Goal: Task Accomplishment & Management: Complete application form

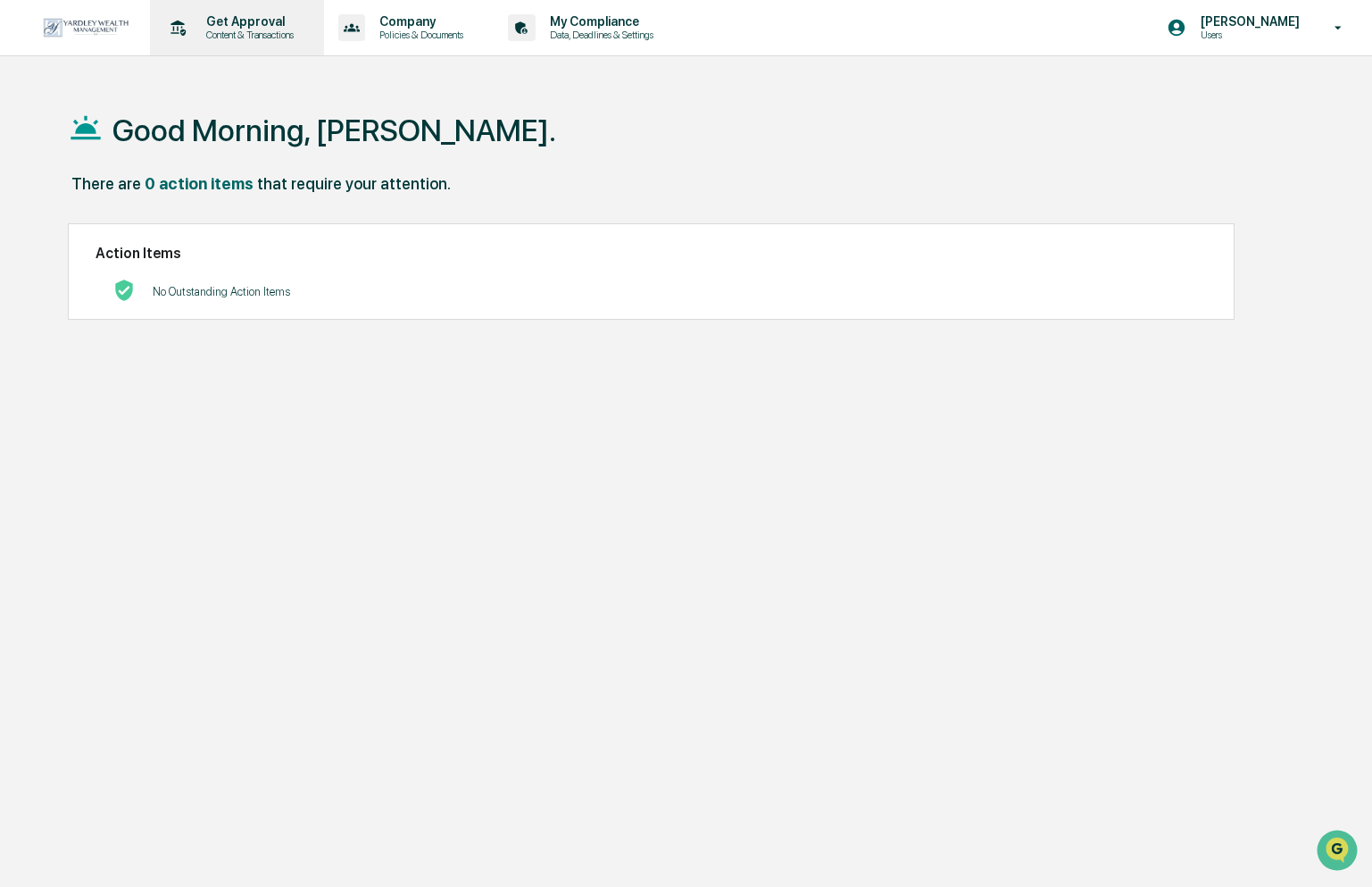
click at [226, 29] on p "Content & Transactions" at bounding box center [247, 35] width 111 height 13
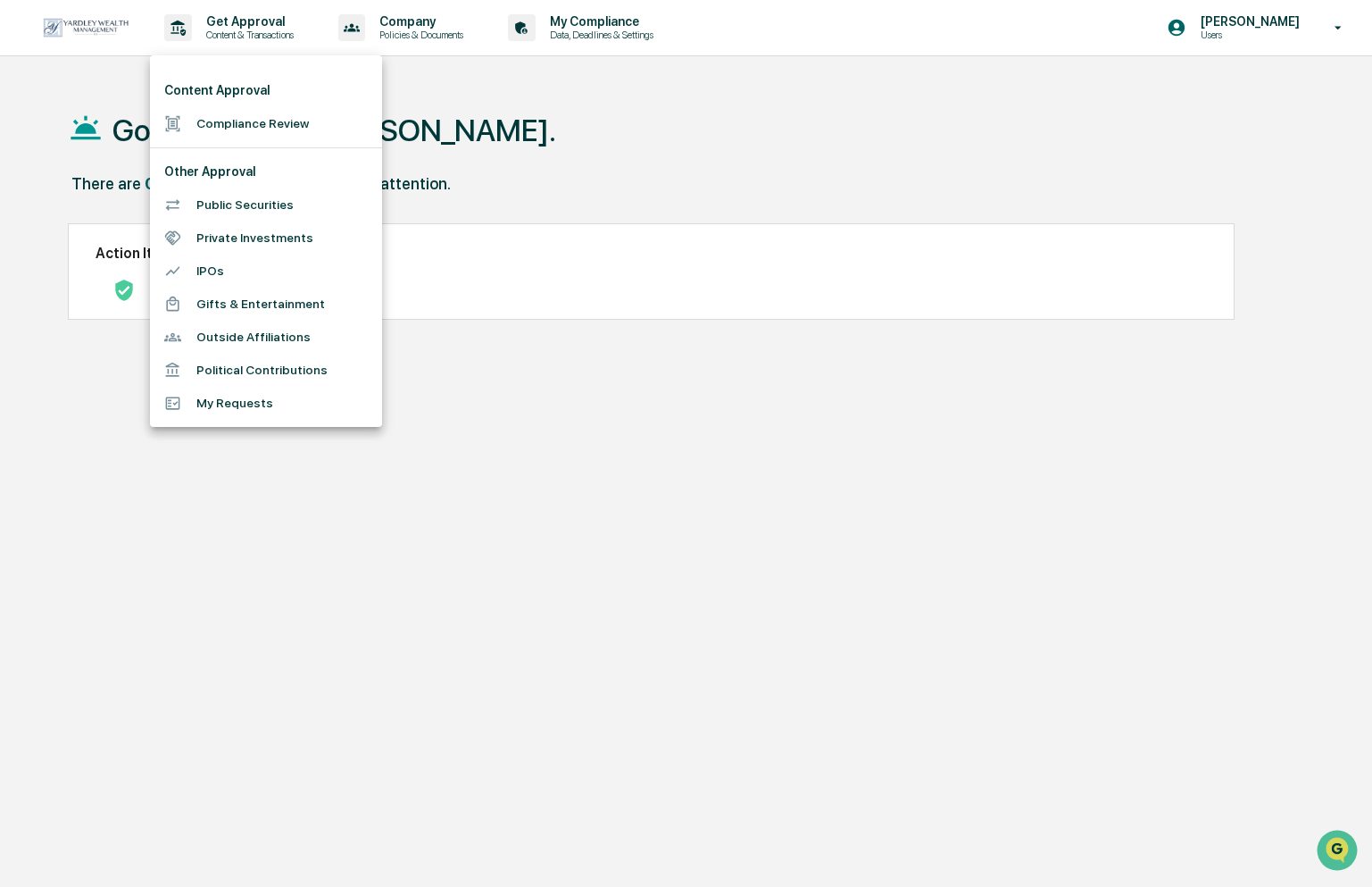
click at [563, 233] on div at bounding box center [686, 443] width 1372 height 887
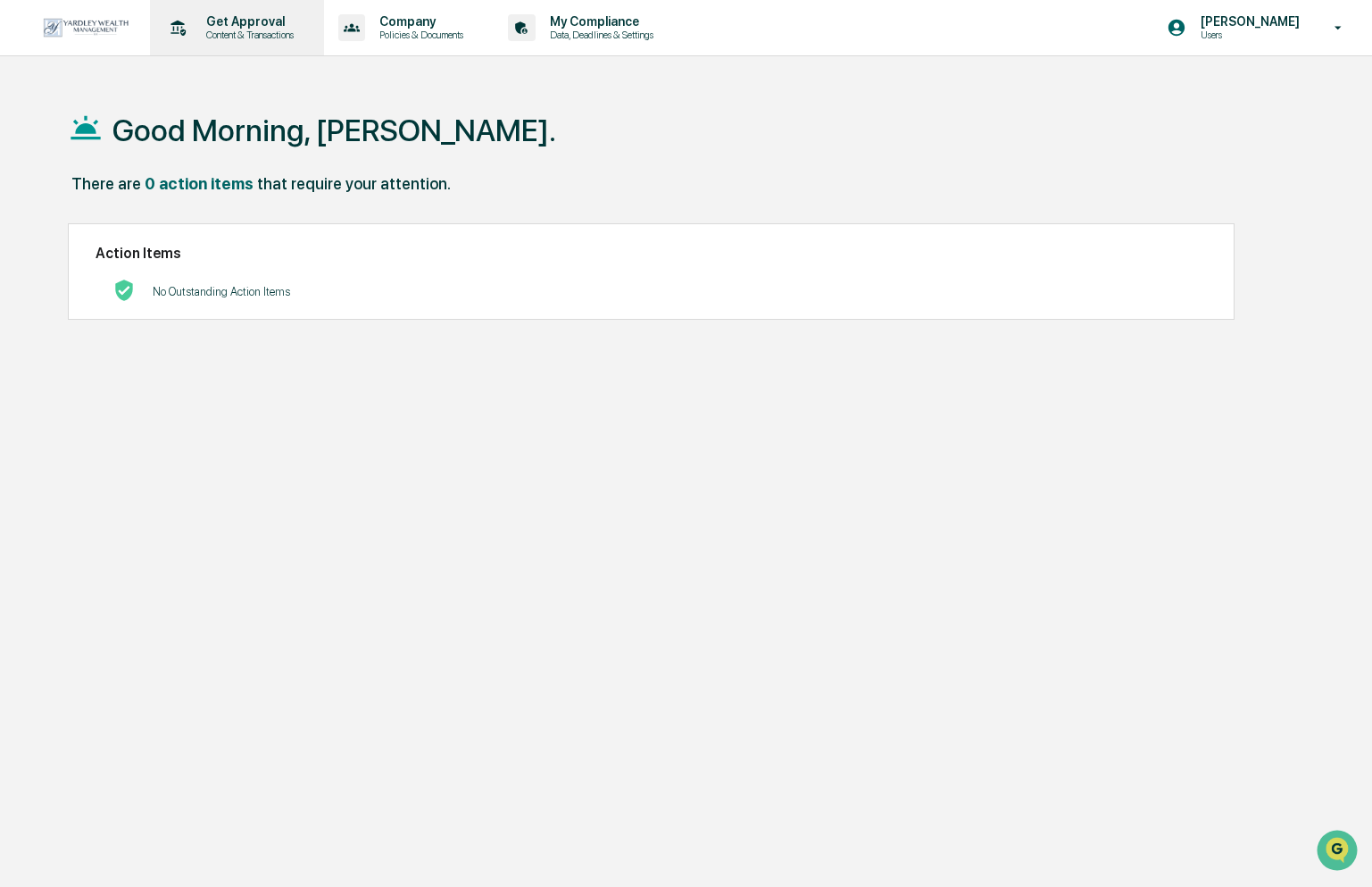
click at [270, 23] on p "Get Approval" at bounding box center [247, 21] width 111 height 14
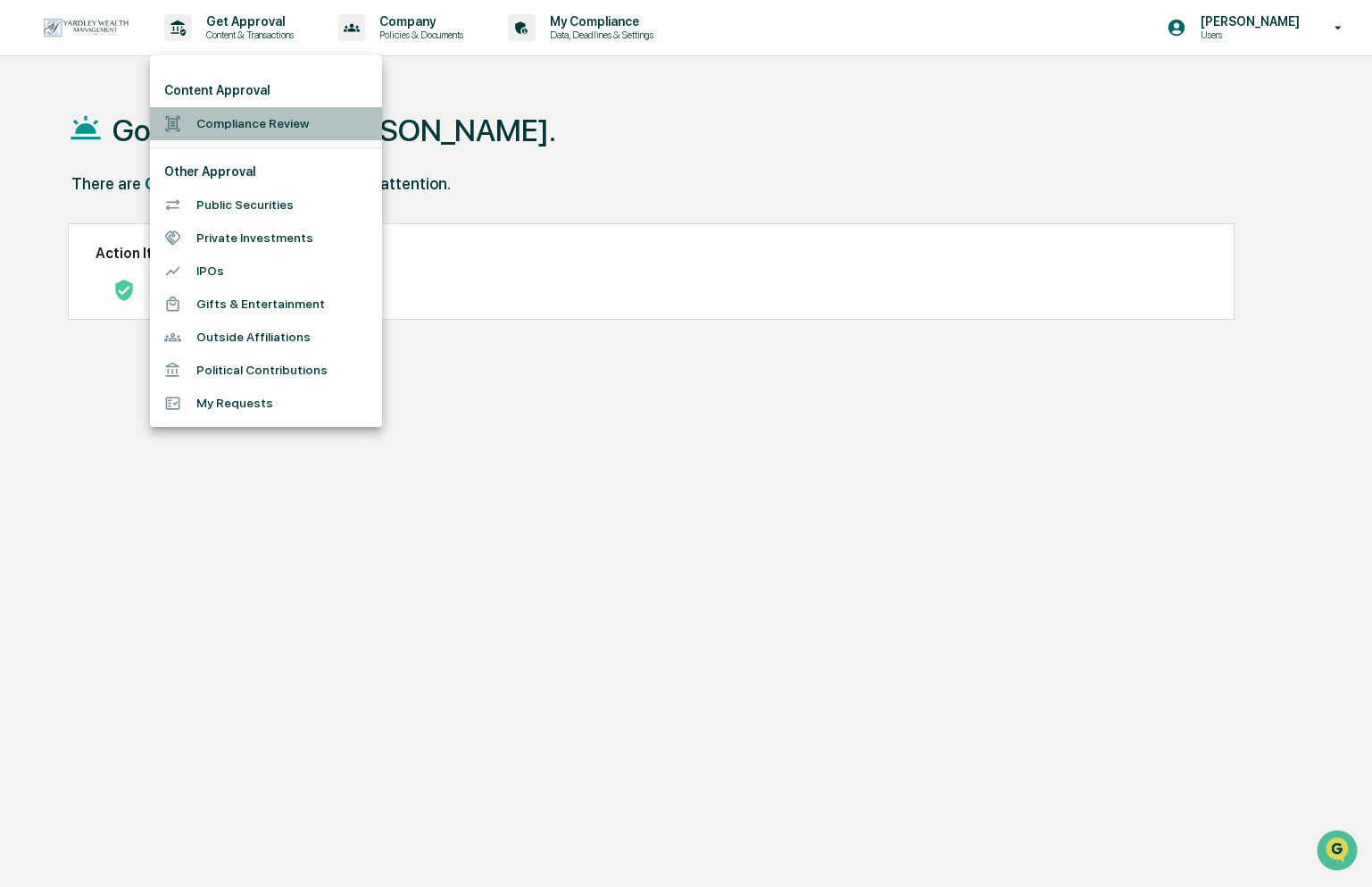
click at [262, 130] on li "Compliance Review" at bounding box center [266, 123] width 232 height 33
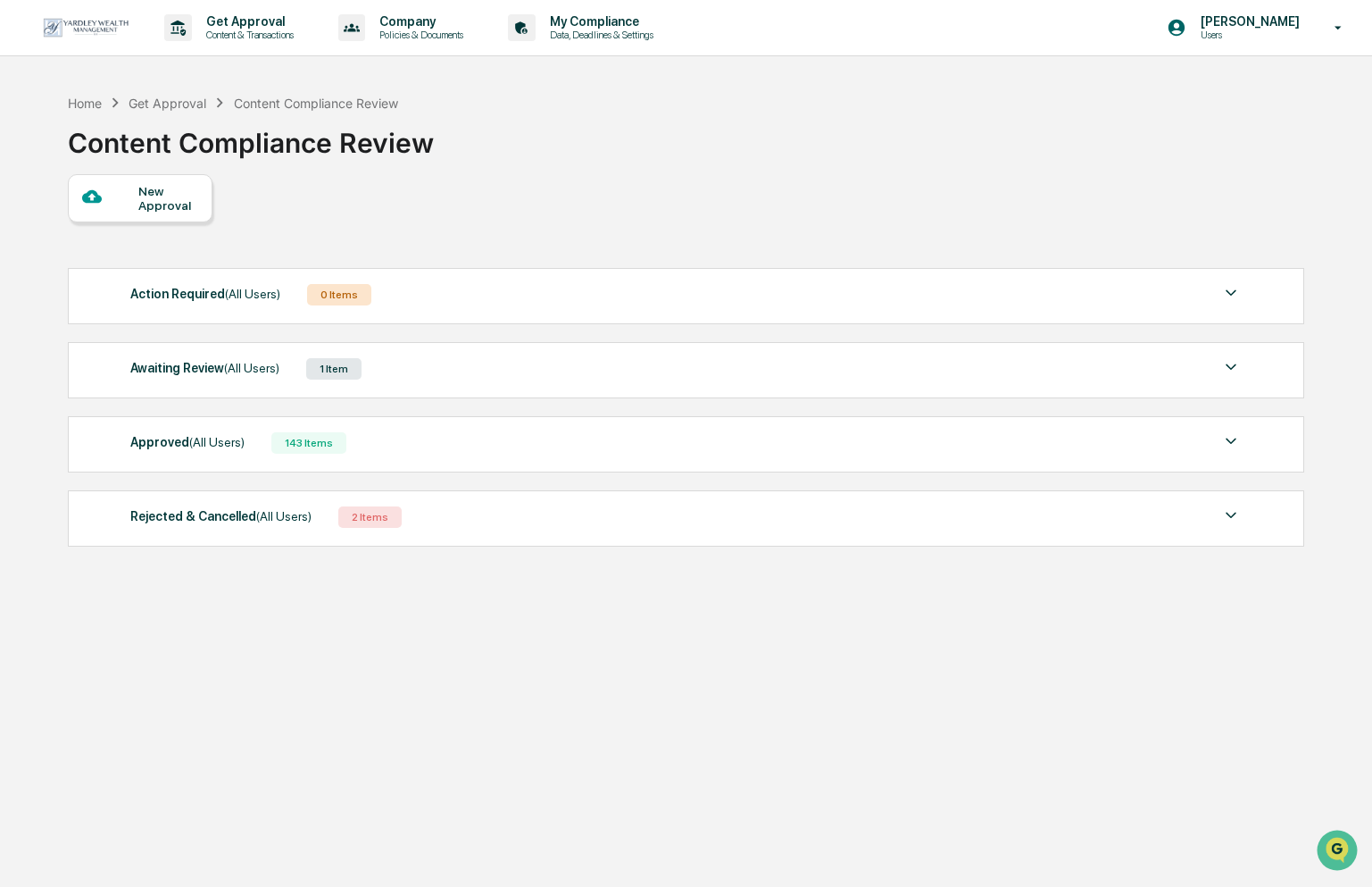
click at [174, 199] on div "New Approval" at bounding box center [168, 198] width 60 height 29
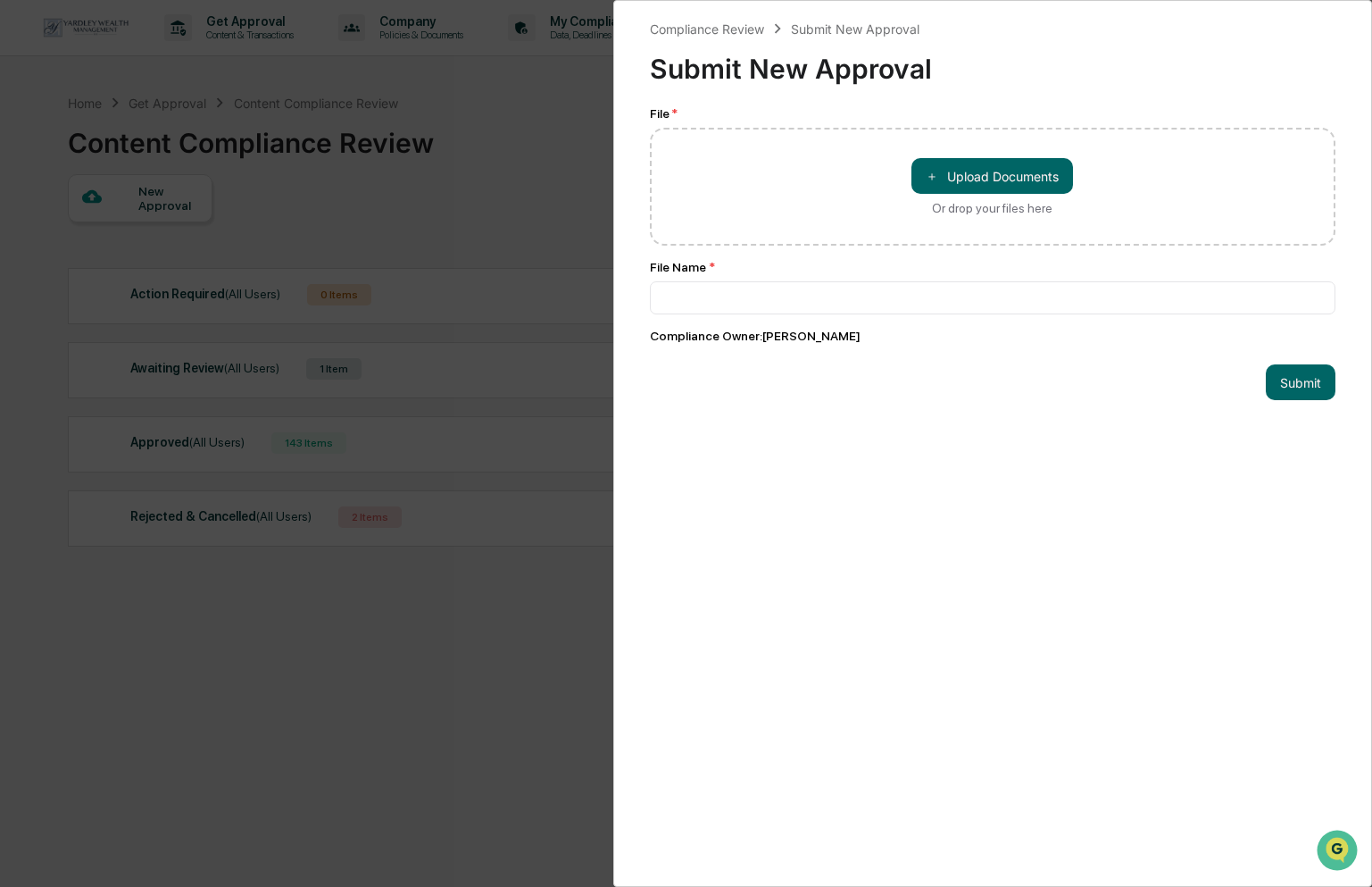
drag, startPoint x: 447, startPoint y: 300, endPoint x: 444, endPoint y: 309, distance: 9.5
click at [447, 301] on div "Compliance Review Submit New Approval Submit New Approval File * ＋ Upload Docum…" at bounding box center [686, 443] width 1372 height 887
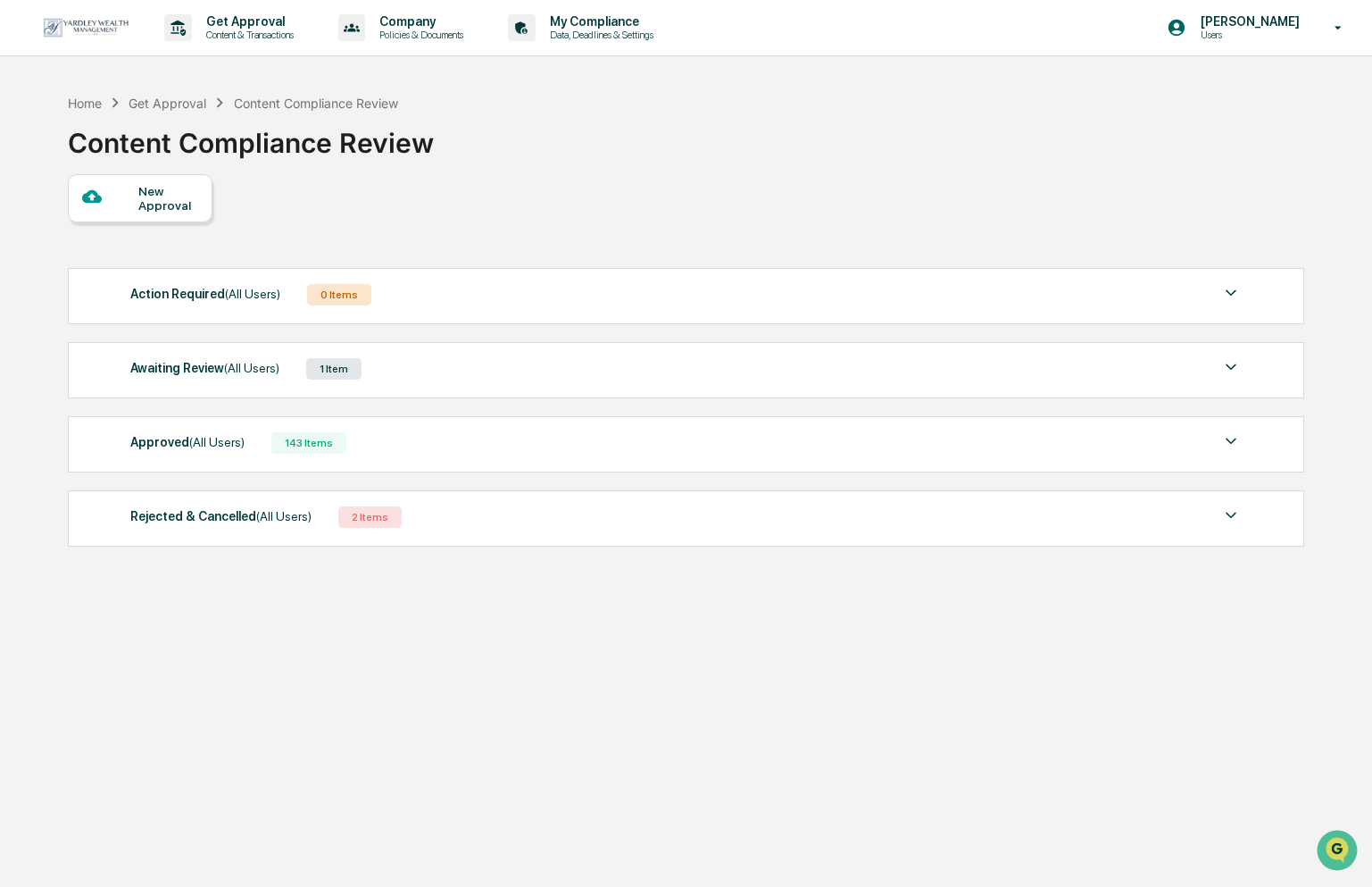
click at [362, 367] on div "1 Item" at bounding box center [334, 369] width 55 height 22
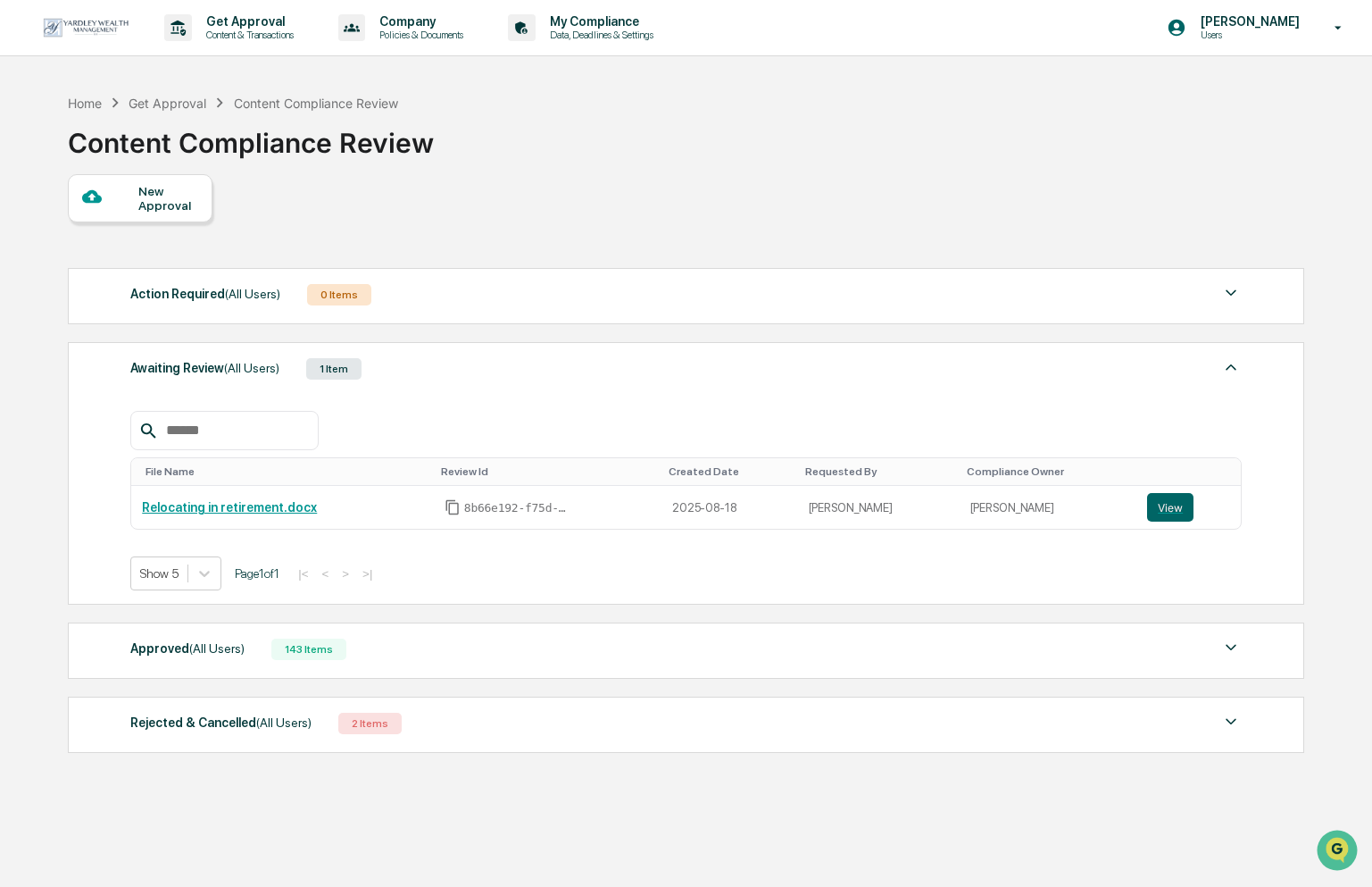
click at [152, 209] on div "New Approval" at bounding box center [168, 198] width 60 height 29
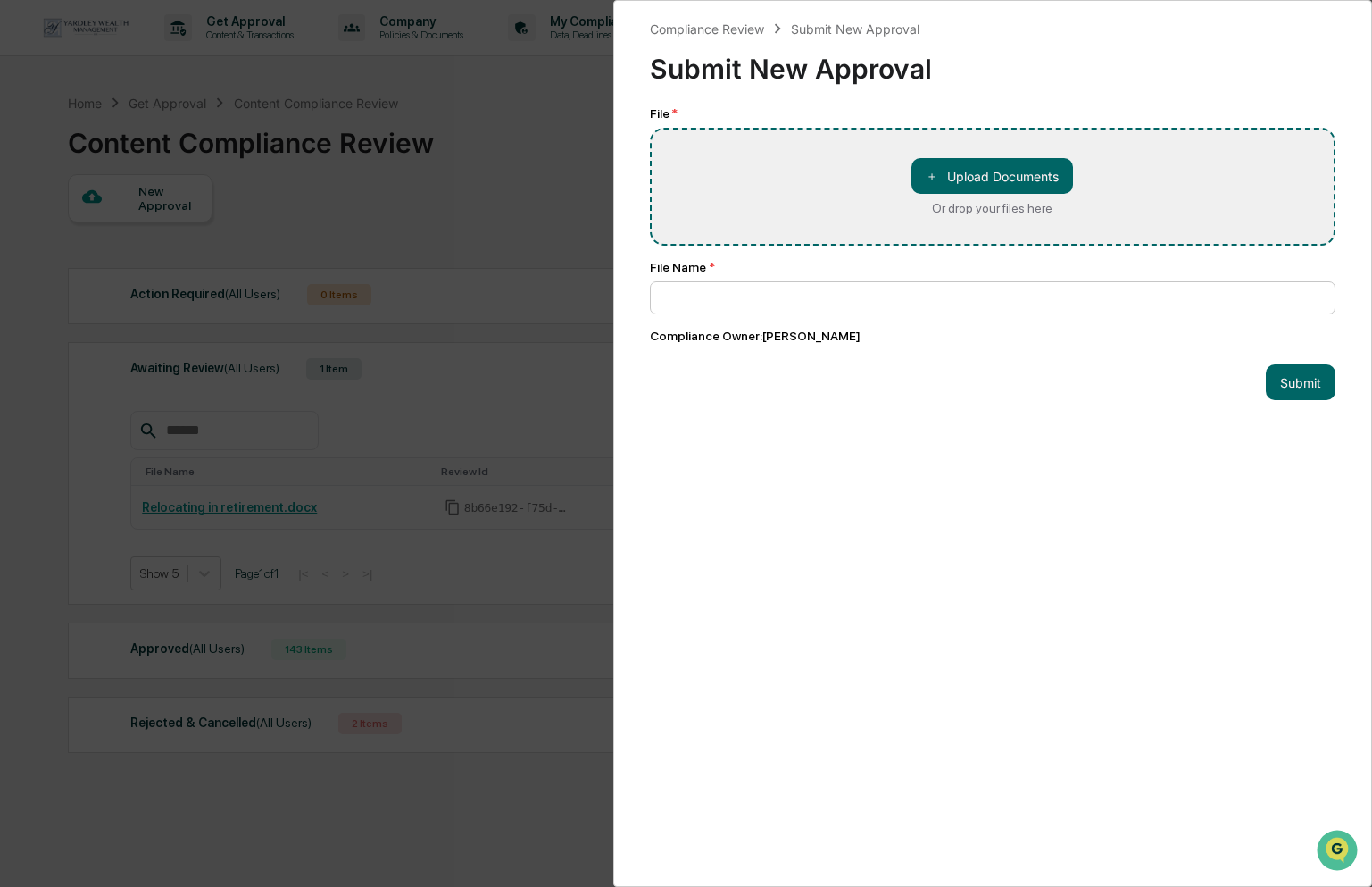
type input "**********"
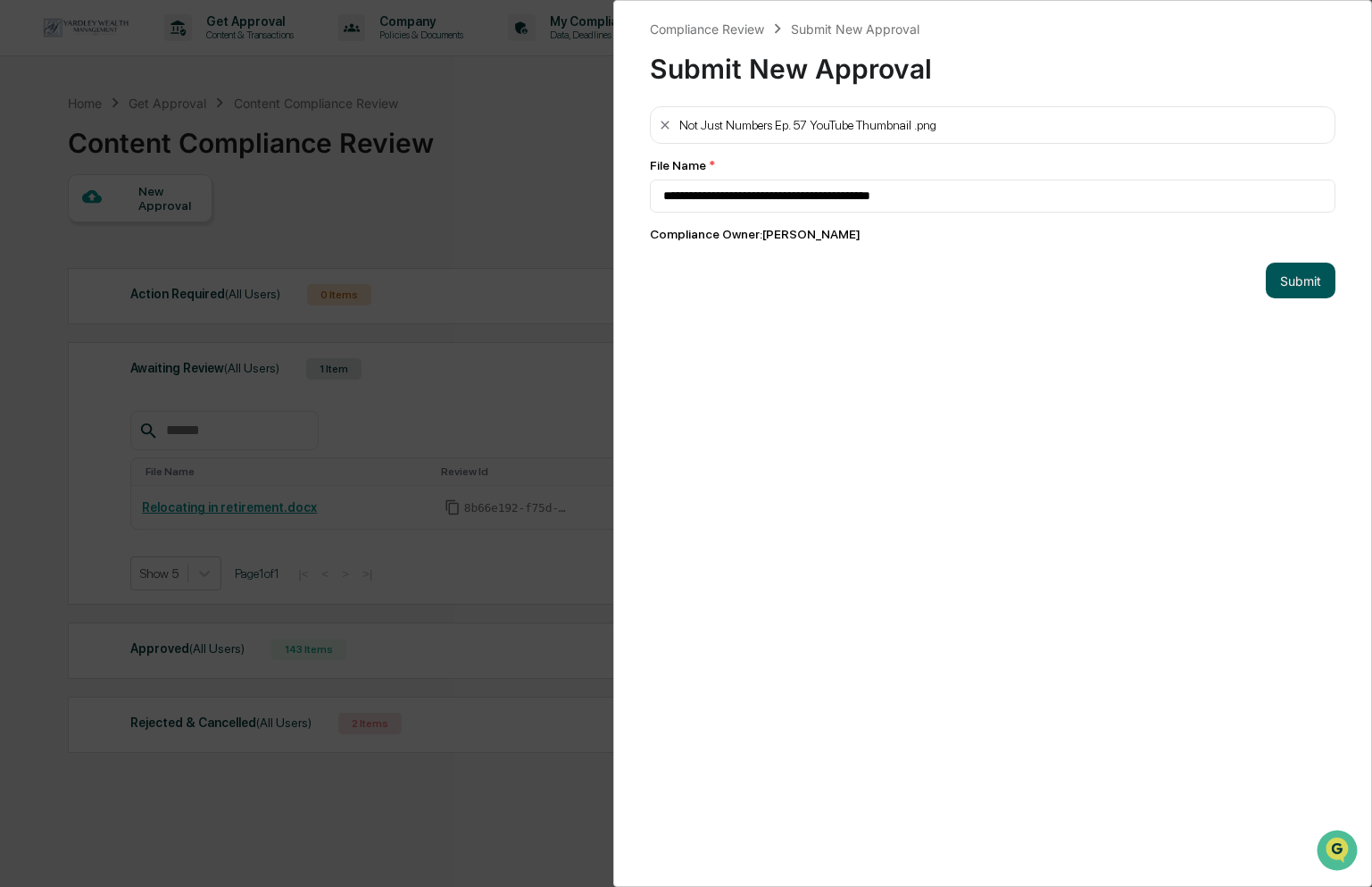
click at [1292, 290] on button "Submit" at bounding box center [1301, 280] width 69 height 36
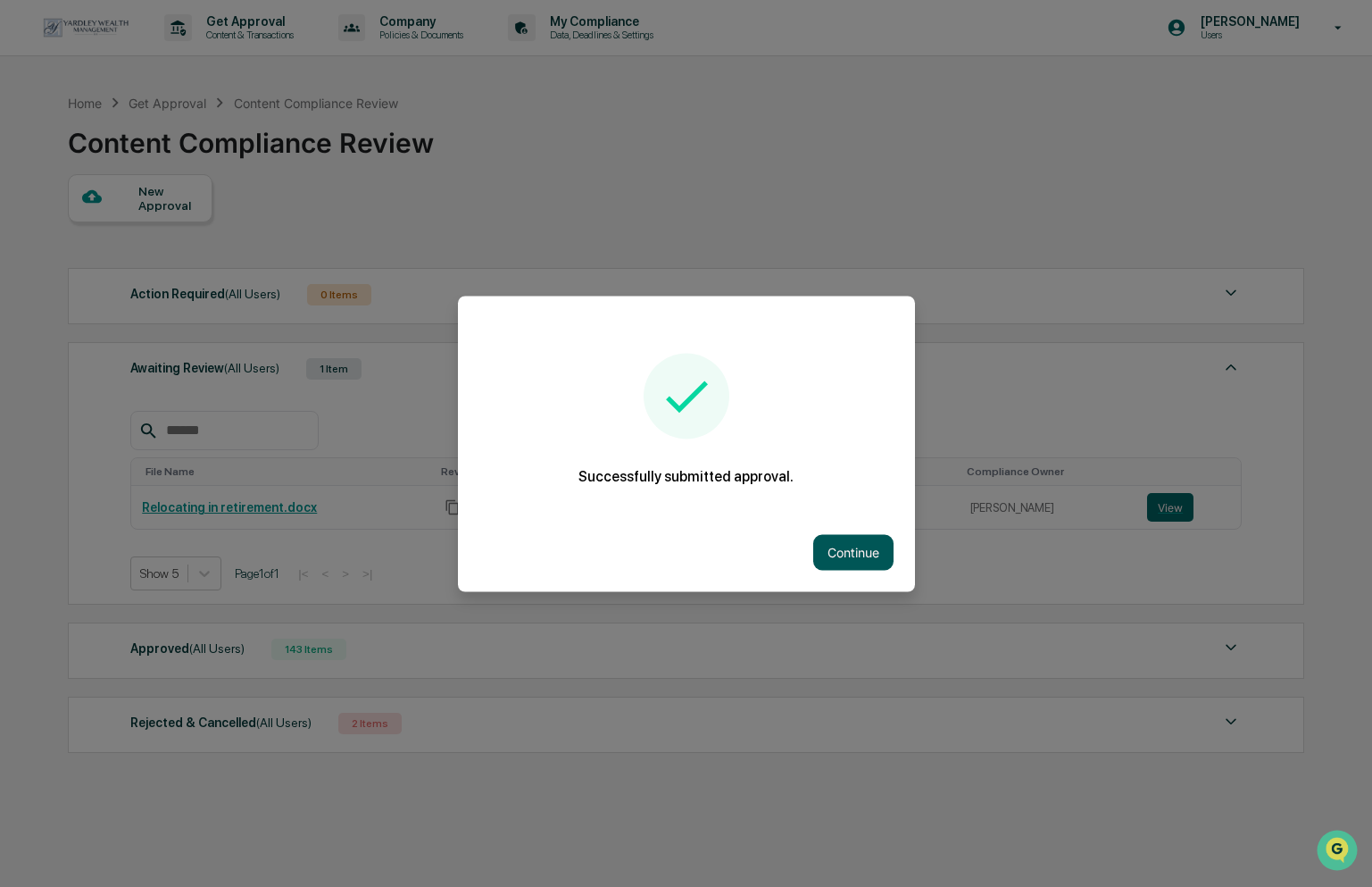
click at [852, 558] on button "Continue" at bounding box center [853, 552] width 80 height 36
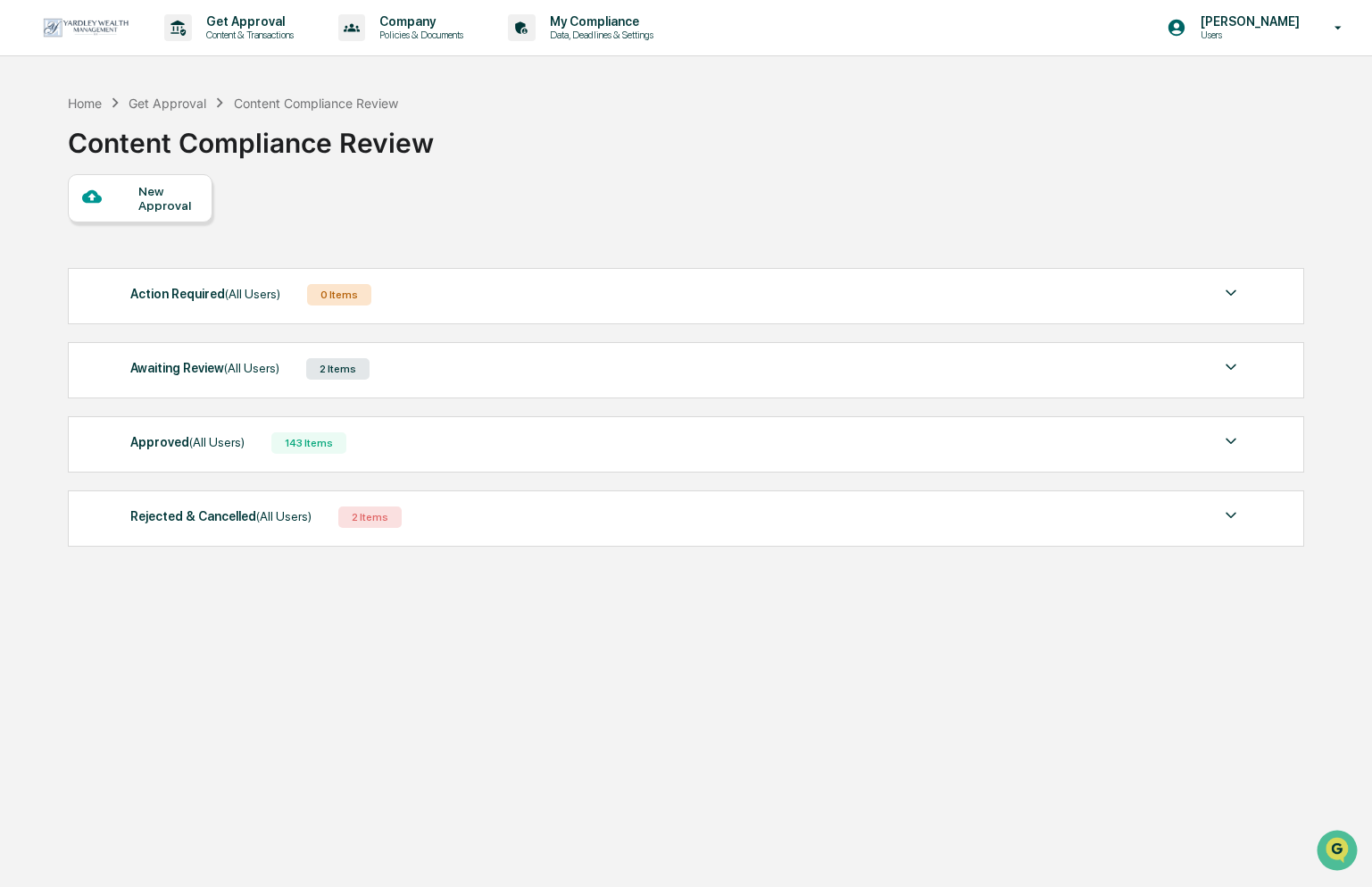
click at [352, 377] on div "2 Items" at bounding box center [338, 369] width 63 height 22
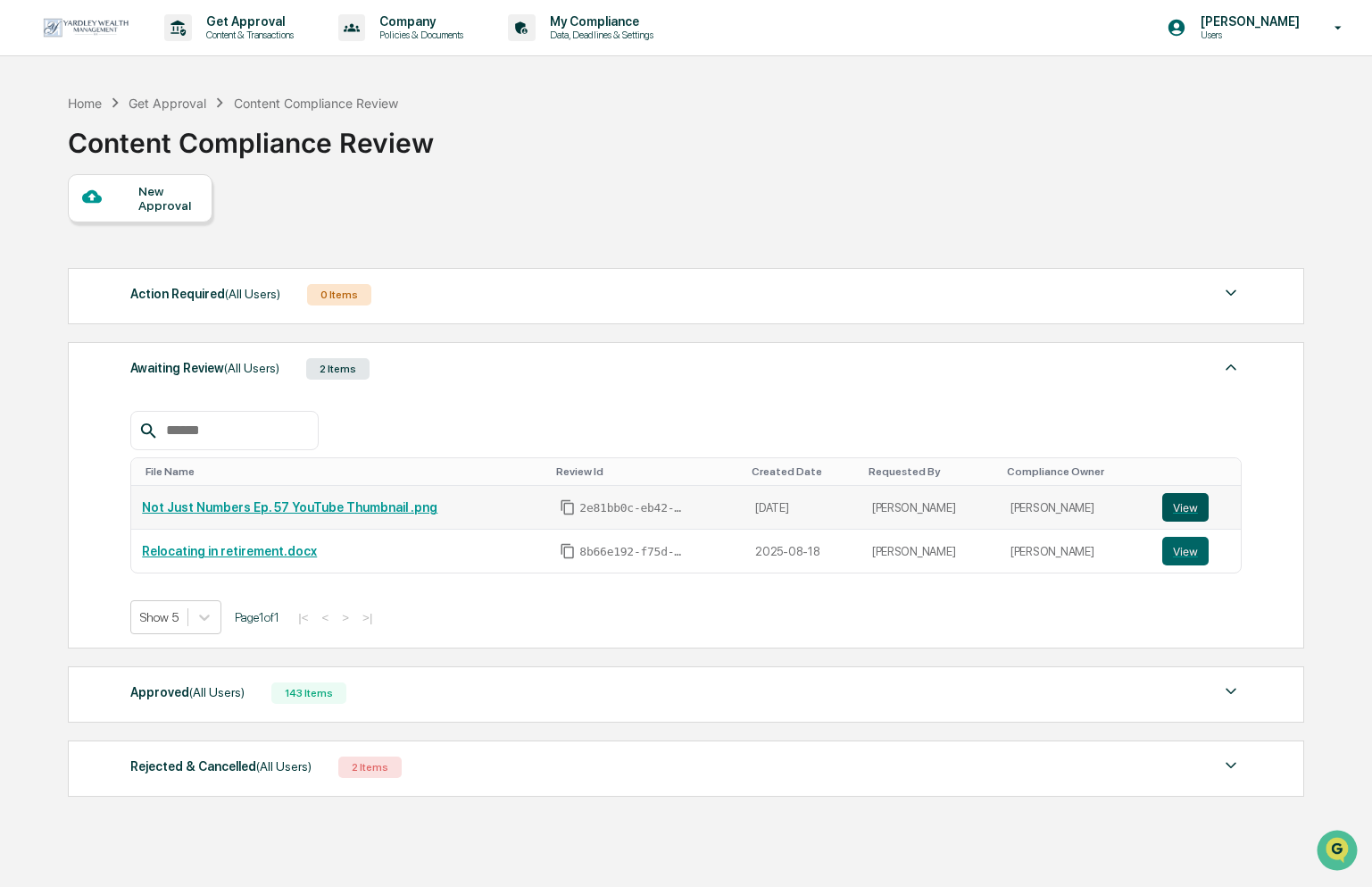
click at [1191, 509] on button "View" at bounding box center [1185, 506] width 46 height 29
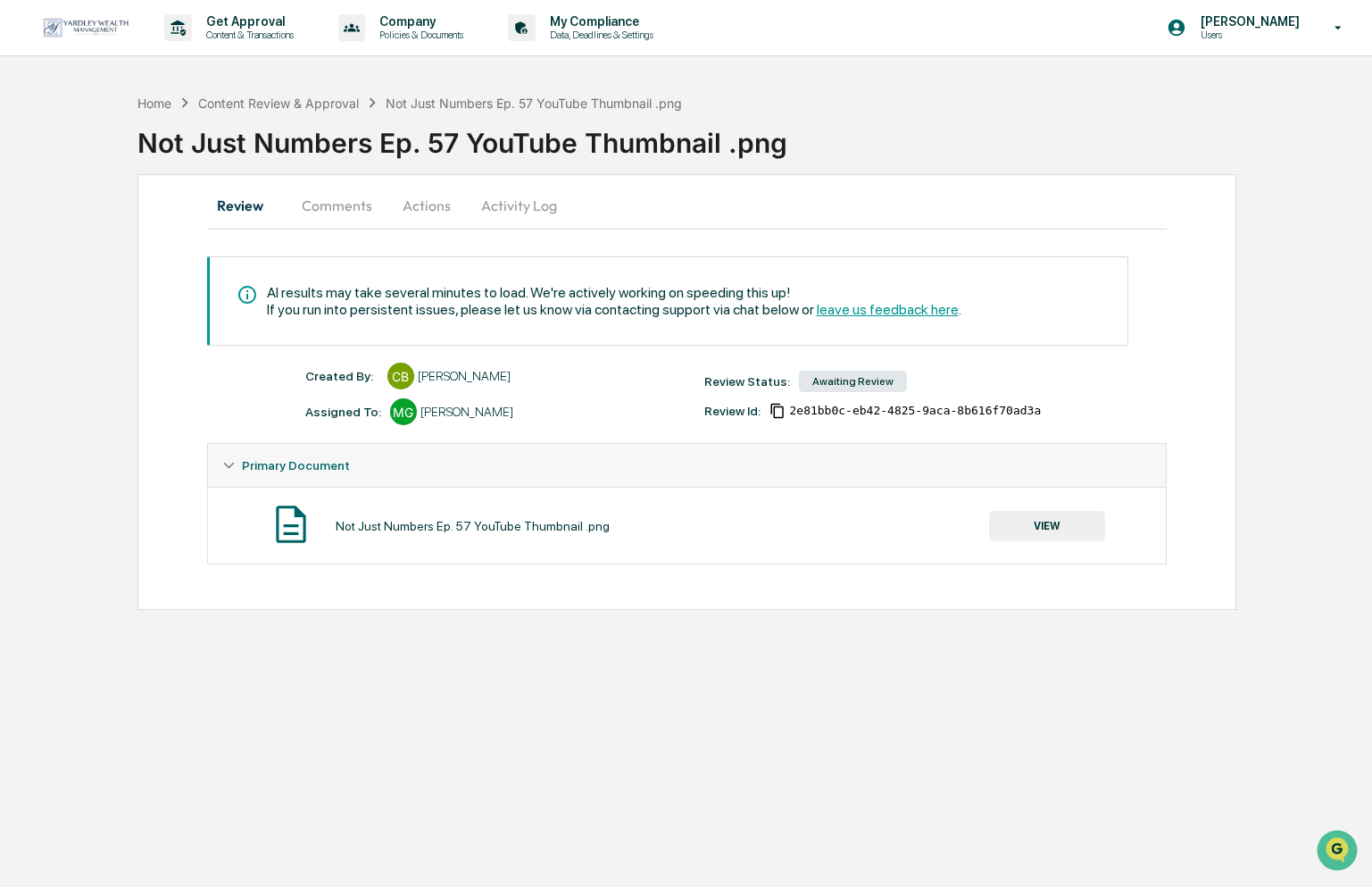
click at [321, 207] on button "Comments" at bounding box center [337, 205] width 99 height 43
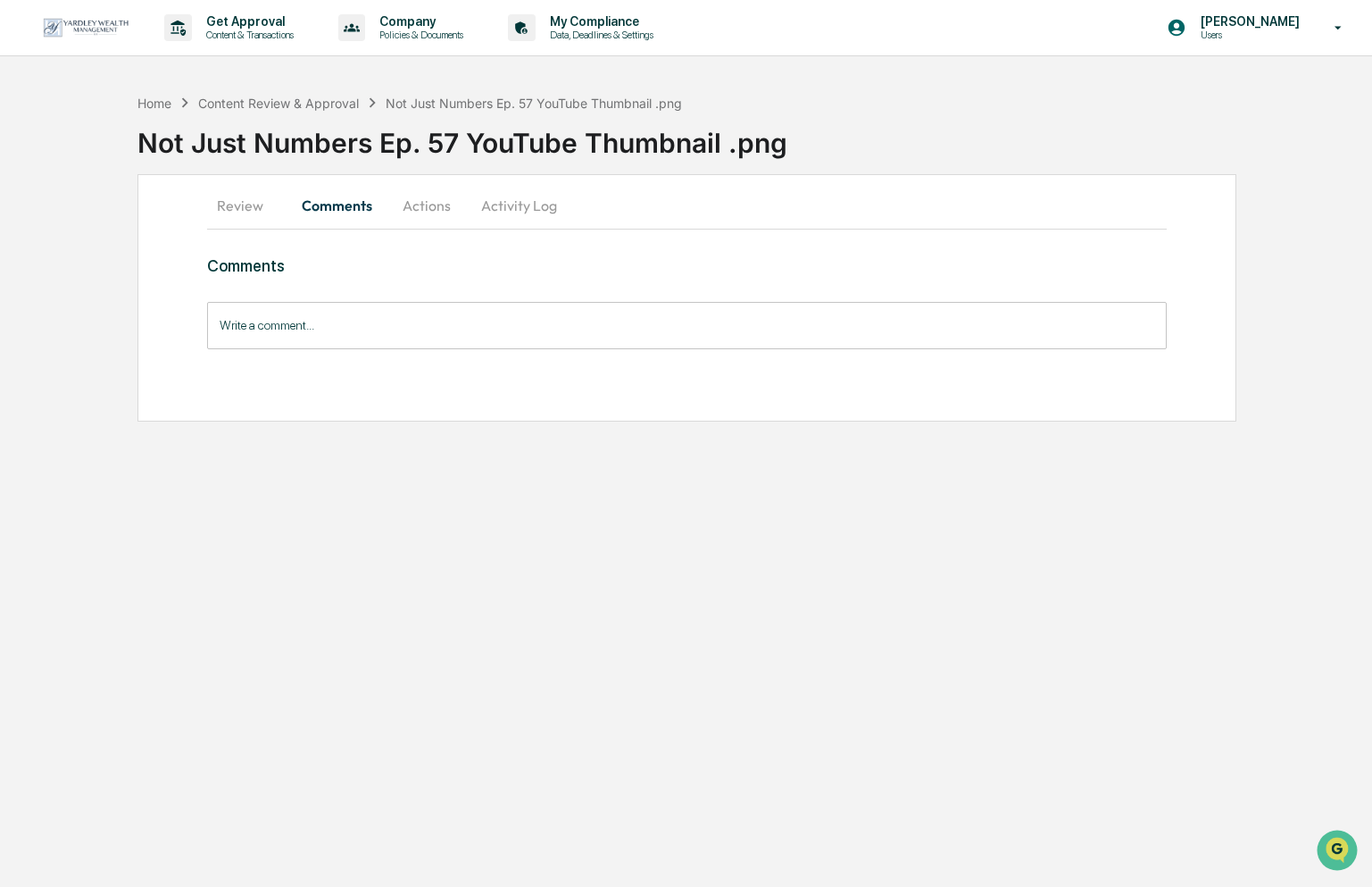
click at [258, 207] on button "Review" at bounding box center [247, 205] width 80 height 43
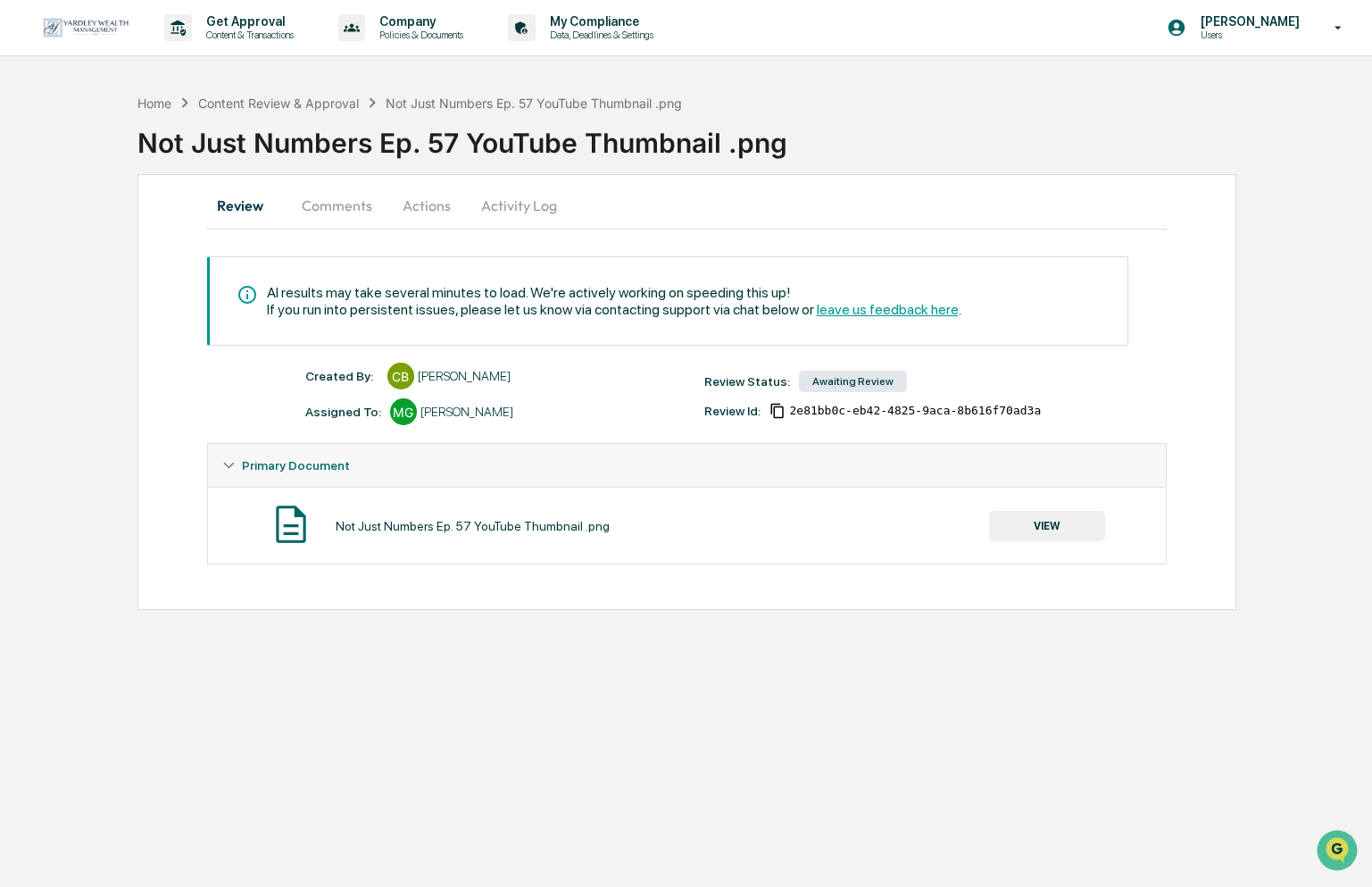
click at [311, 208] on button "Comments" at bounding box center [337, 205] width 99 height 43
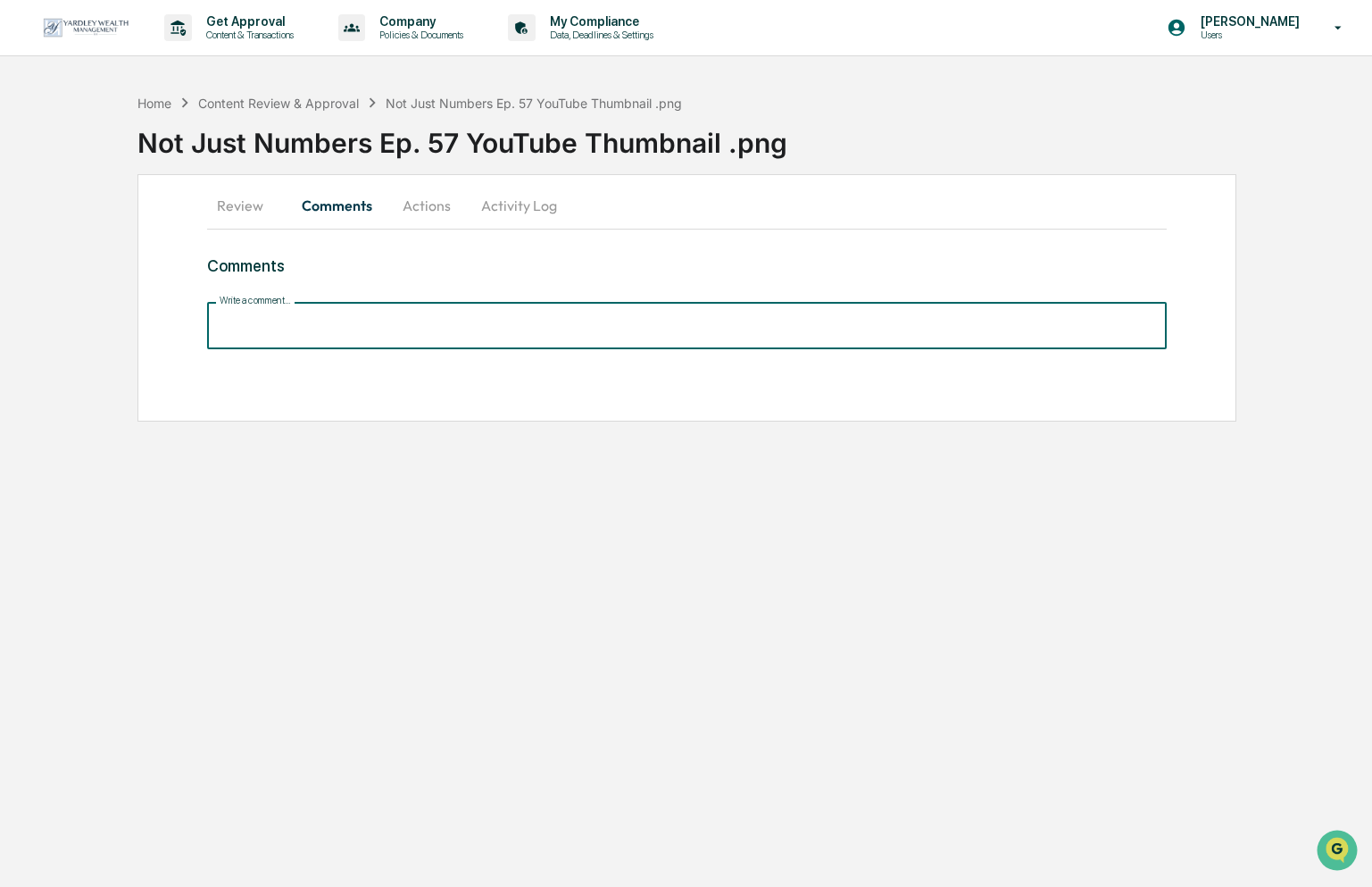
click at [312, 343] on input "Write a comment..." at bounding box center [688, 325] width 961 height 47
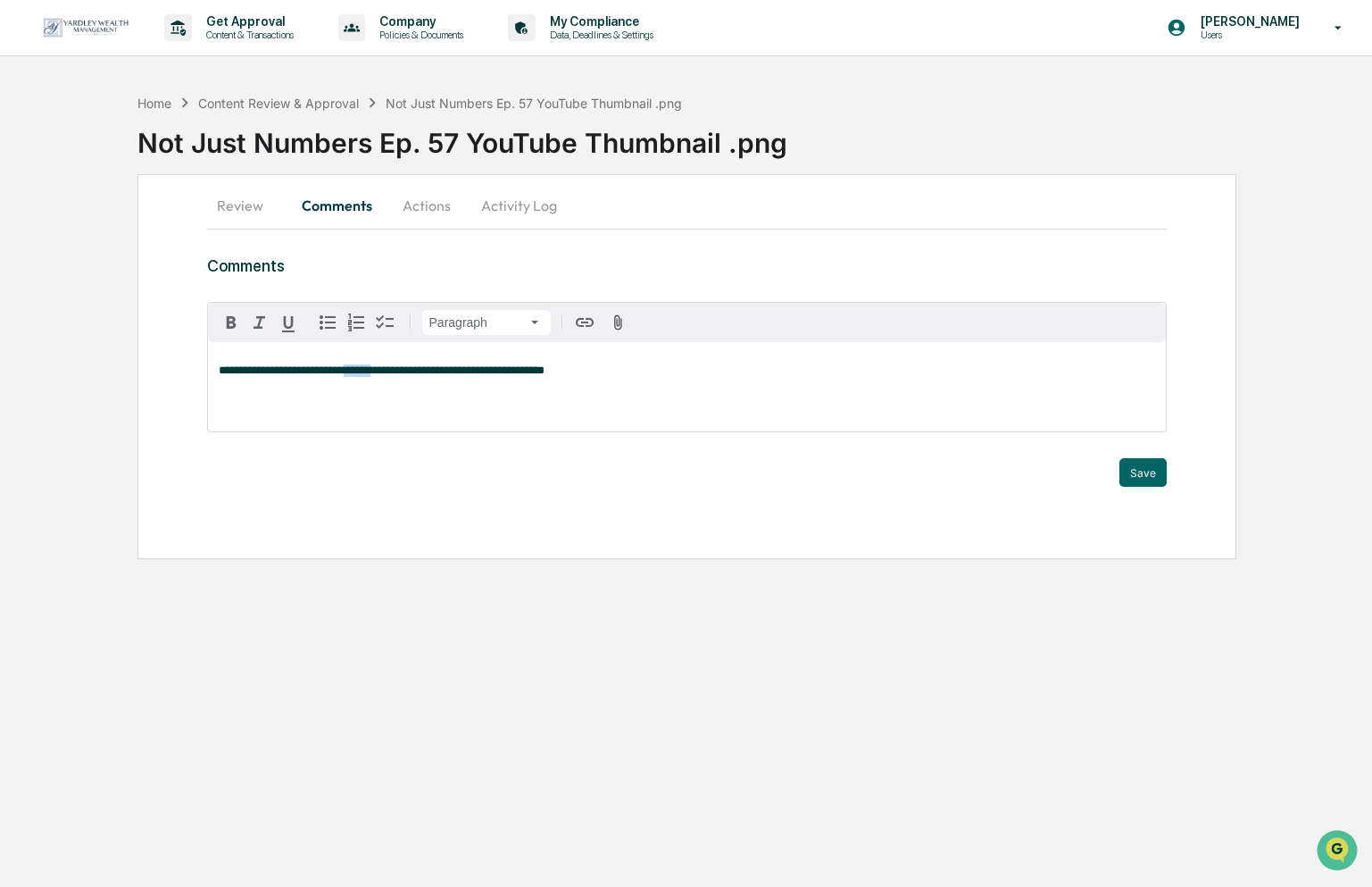
drag, startPoint x: 394, startPoint y: 374, endPoint x: 367, endPoint y: 373, distance: 27.0
click at [367, 373] on span "**********" at bounding box center [382, 370] width 326 height 12
click at [341, 373] on span "**********" at bounding box center [401, 370] width 366 height 12
click at [438, 414] on div "**********" at bounding box center [687, 387] width 959 height 89
drag, startPoint x: 557, startPoint y: 373, endPoint x: 557, endPoint y: 383, distance: 10.0
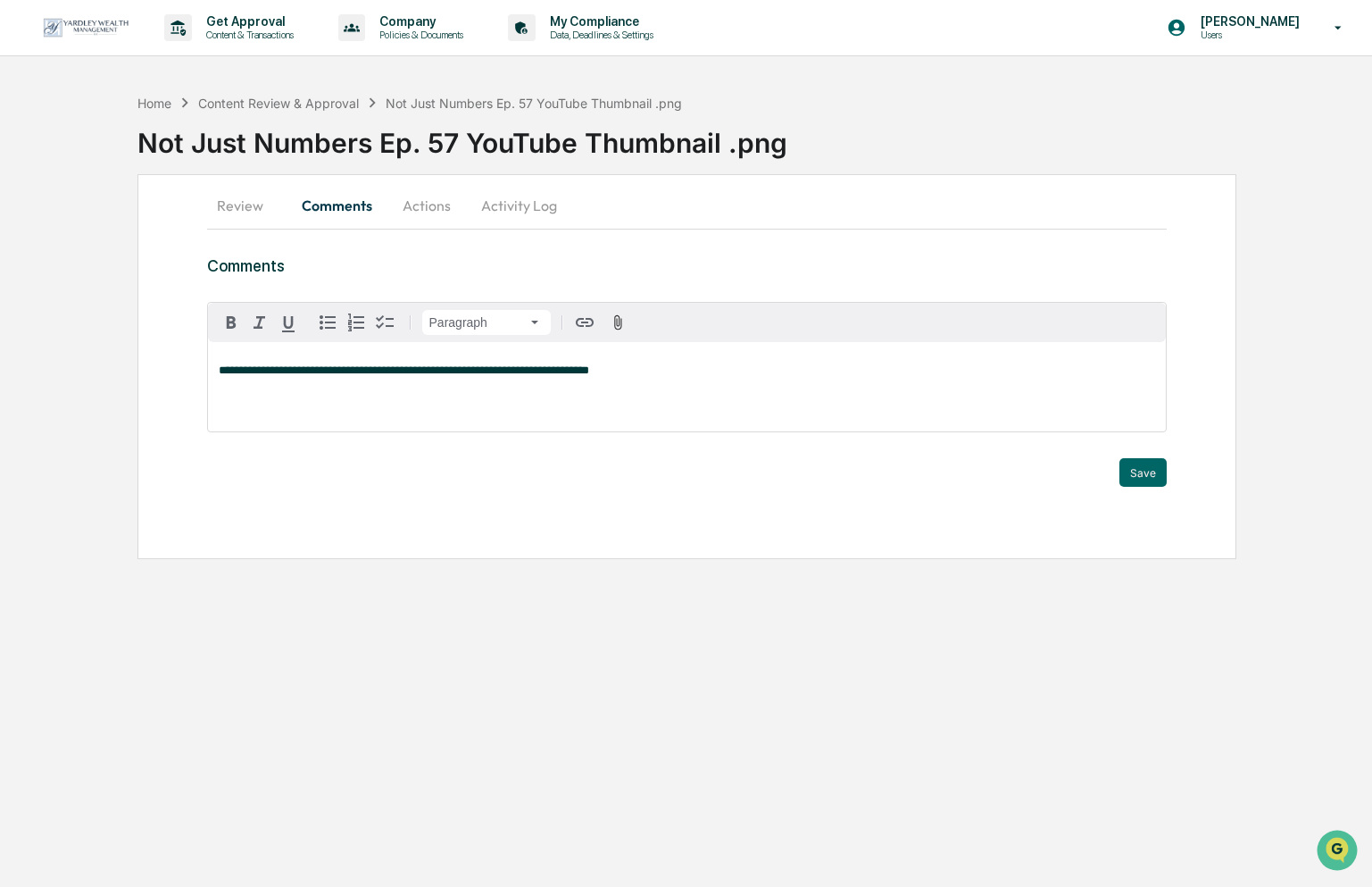
click at [557, 374] on span "**********" at bounding box center [403, 370] width 371 height 12
click at [724, 377] on p "**********" at bounding box center [687, 370] width 937 height 13
click at [924, 376] on span "**********" at bounding box center [570, 370] width 705 height 12
click at [973, 374] on span "**********" at bounding box center [595, 370] width 754 height 12
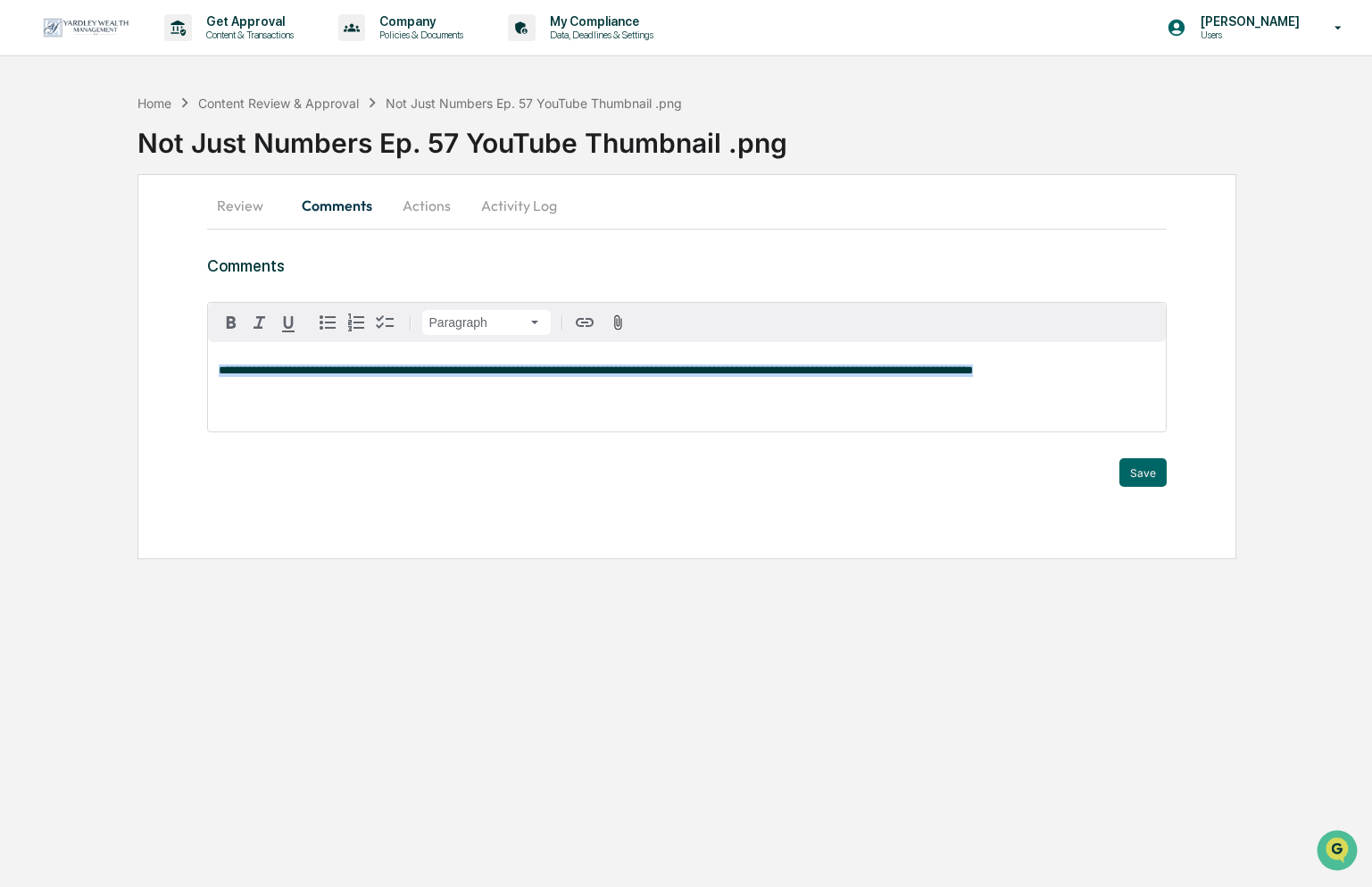
drag, startPoint x: 1134, startPoint y: 377, endPoint x: 233, endPoint y: 380, distance: 901.0
click at [145, 372] on div "**********" at bounding box center [687, 366] width 1100 height 385
click at [1135, 474] on button "Save" at bounding box center [1143, 472] width 47 height 29
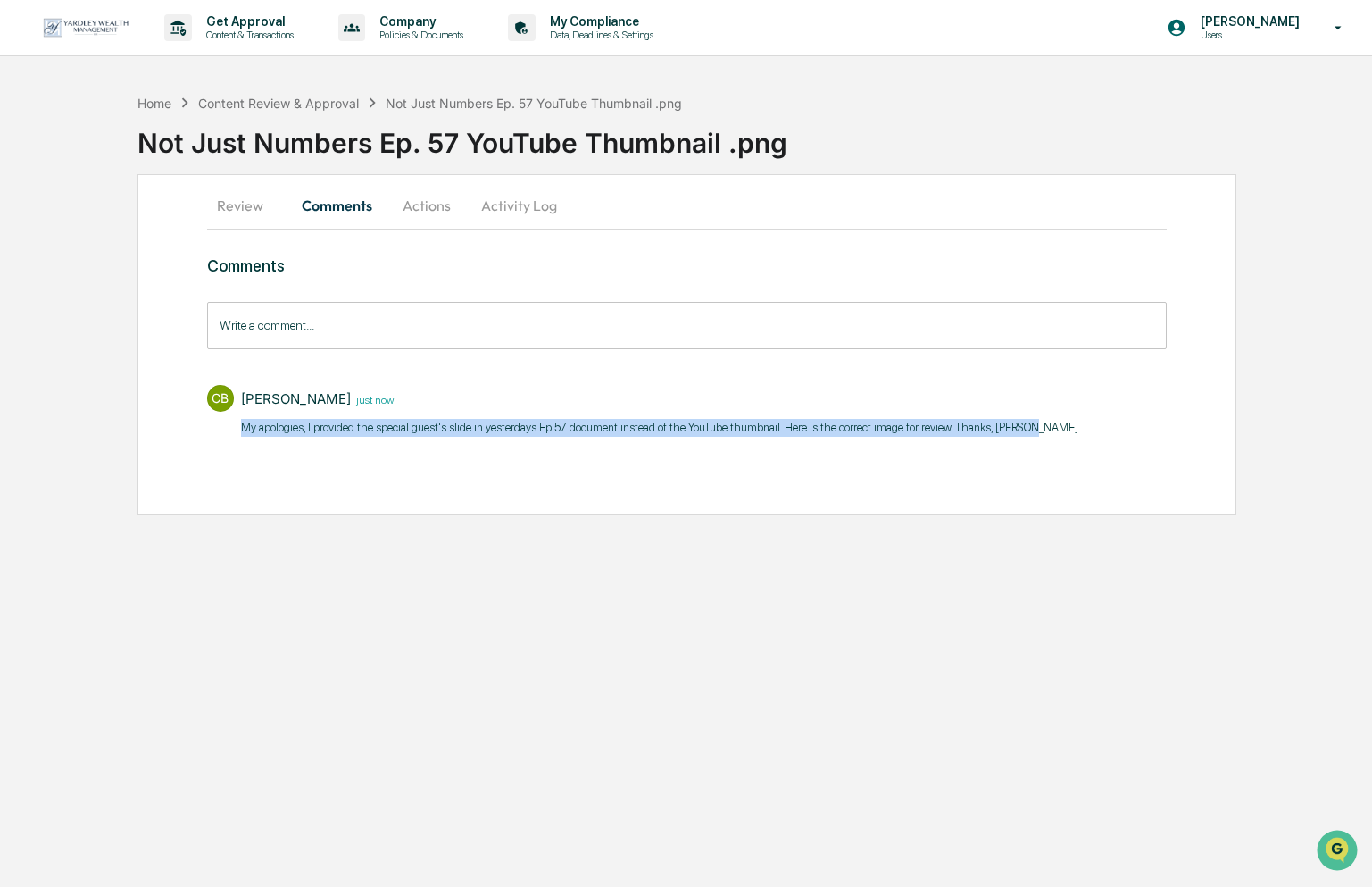
drag, startPoint x: 236, startPoint y: 427, endPoint x: 1144, endPoint y: 434, distance: 908.0
click at [1282, 436] on div "Home Content Review & Approval Not Just Numbers Ep. 57 YouTube Thumbnail .png N…" at bounding box center [686, 300] width 1372 height 429
copy p "My apologies, I provided the special guest's slide in yesterdays Ep.57 document…"
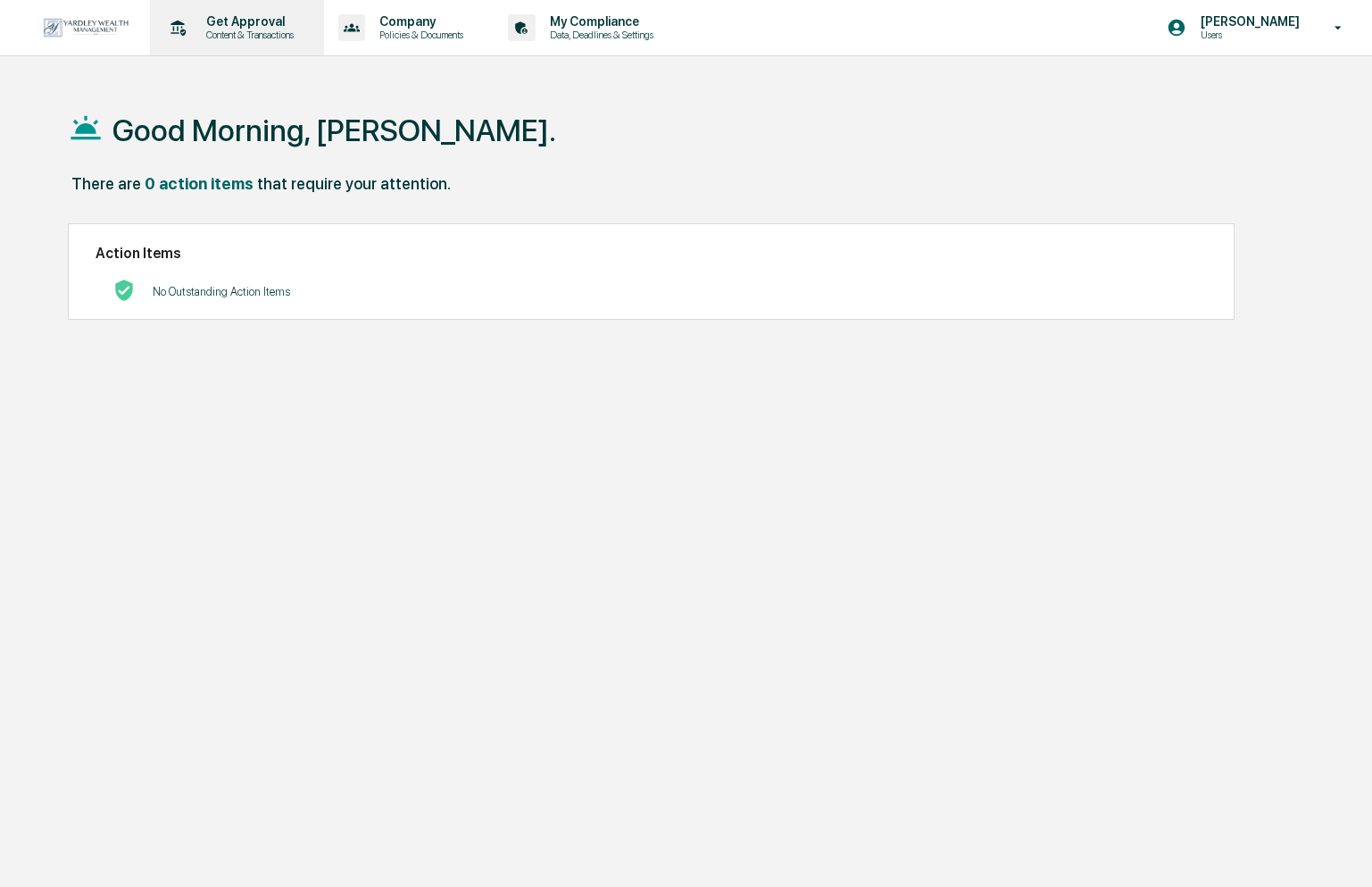
click at [238, 36] on p "Content & Transactions" at bounding box center [247, 35] width 111 height 13
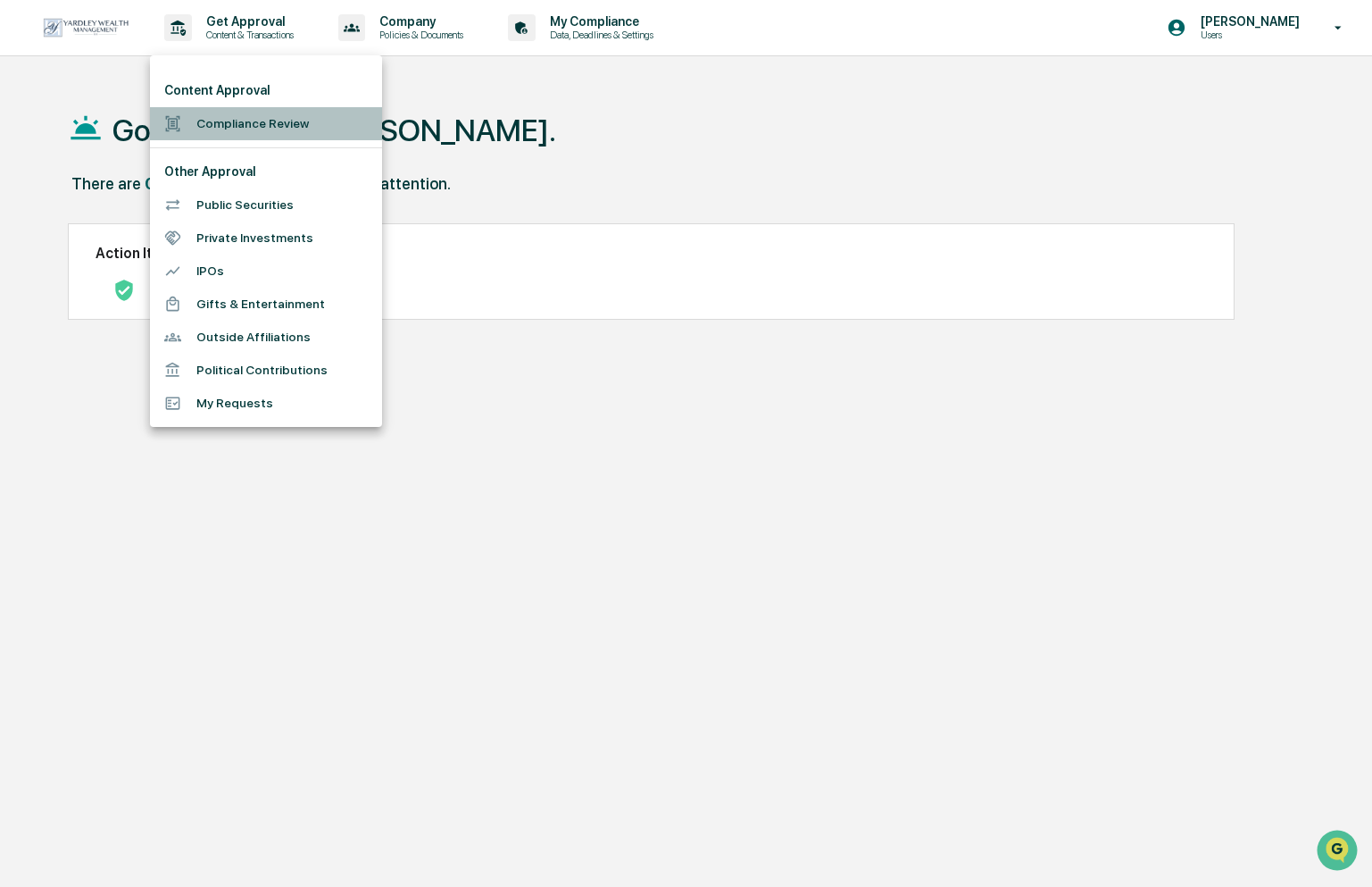
click at [221, 120] on li "Compliance Review" at bounding box center [266, 123] width 232 height 33
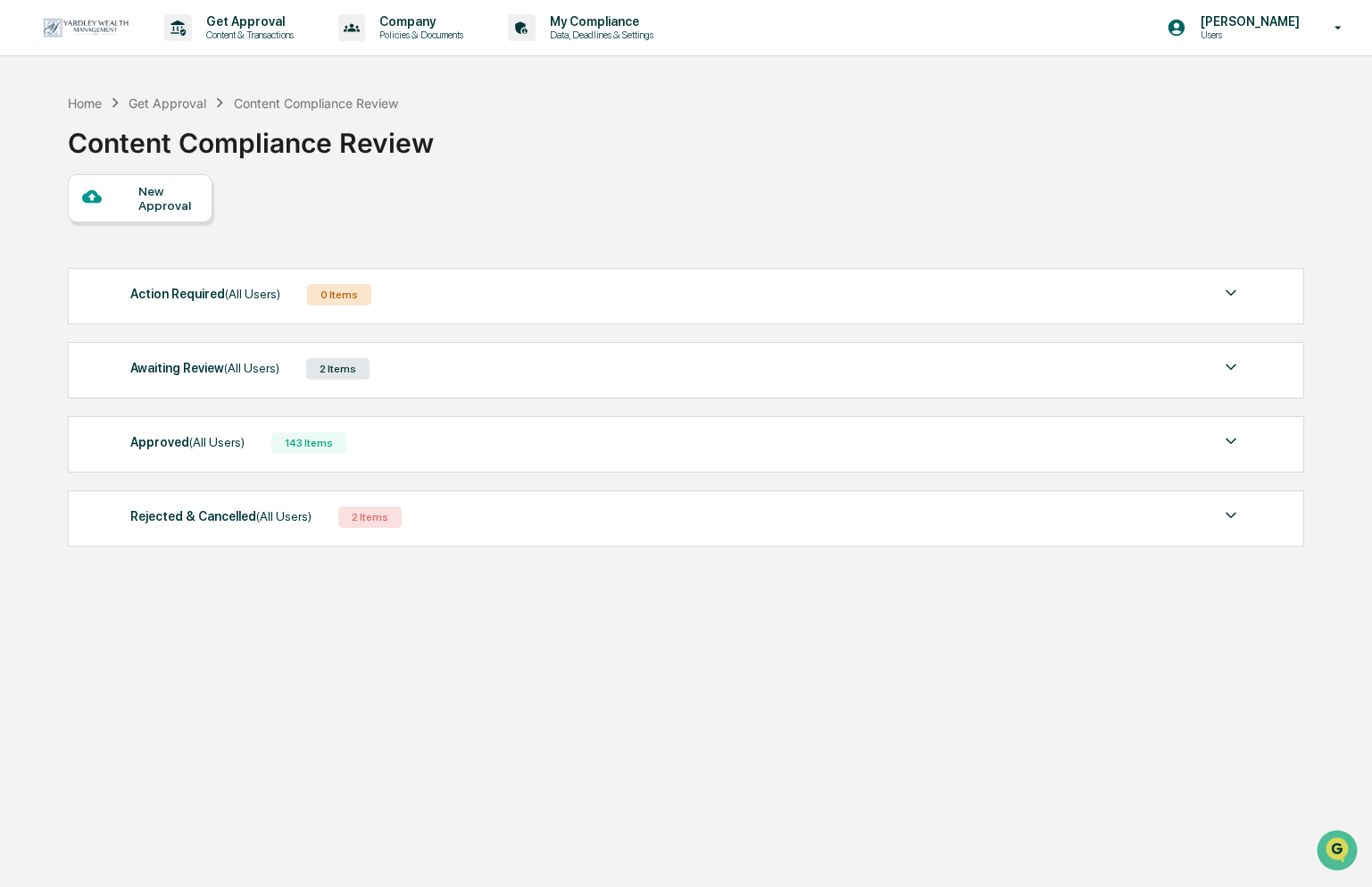
click at [370, 372] on div "2 Items" at bounding box center [338, 369] width 63 height 22
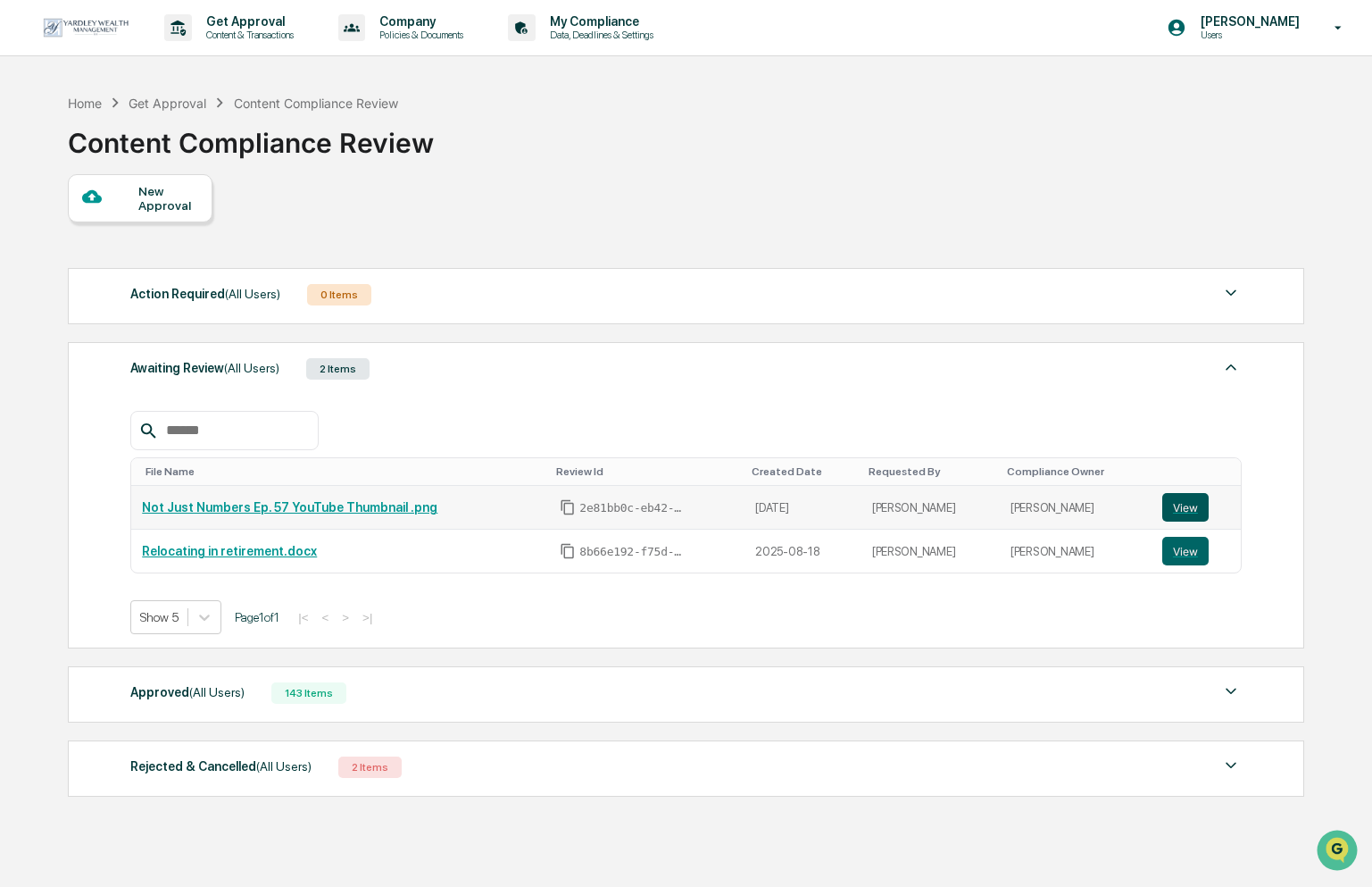
click at [1168, 499] on button "View" at bounding box center [1185, 506] width 46 height 29
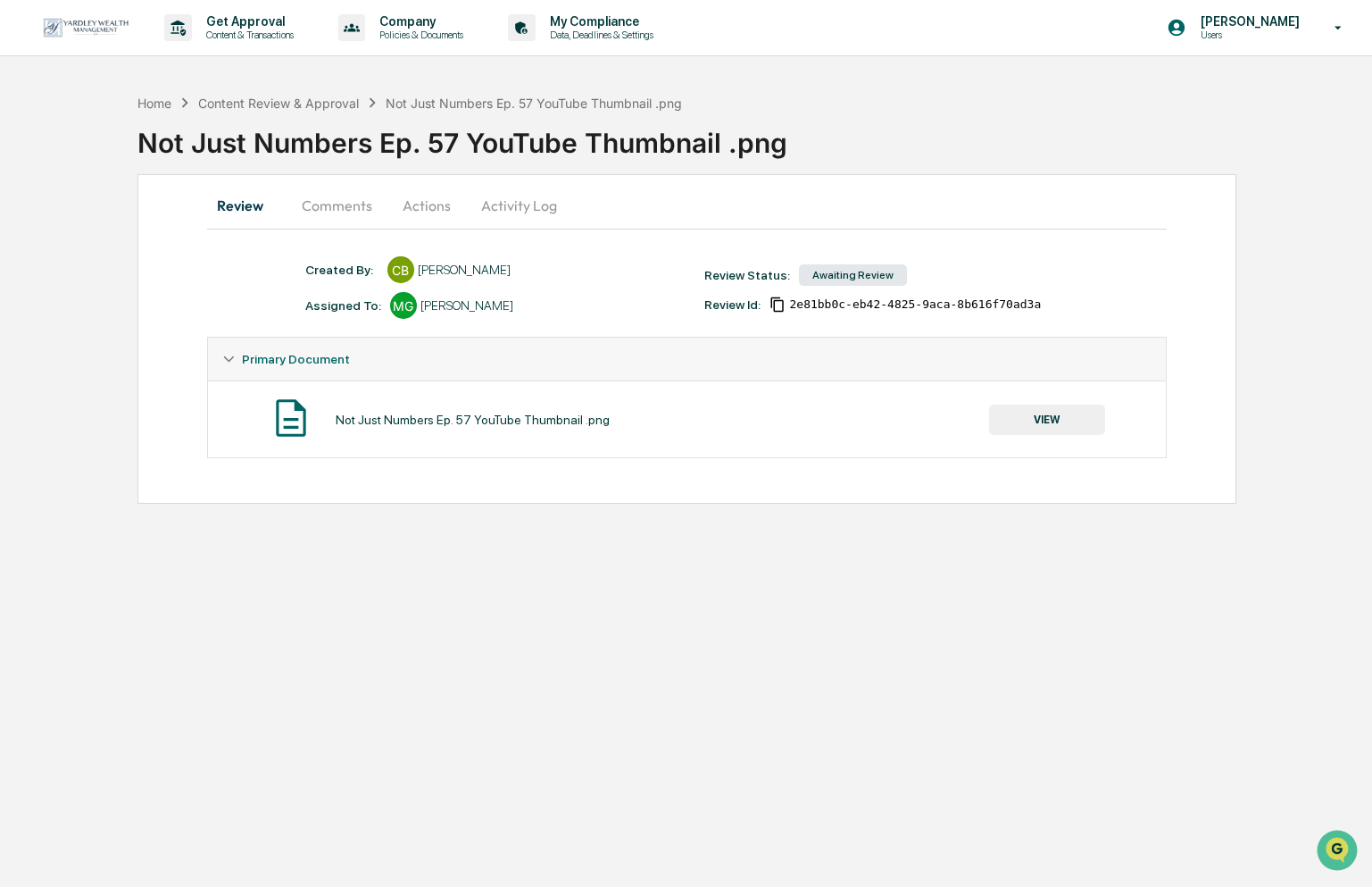
click at [336, 202] on button "Comments" at bounding box center [337, 205] width 99 height 43
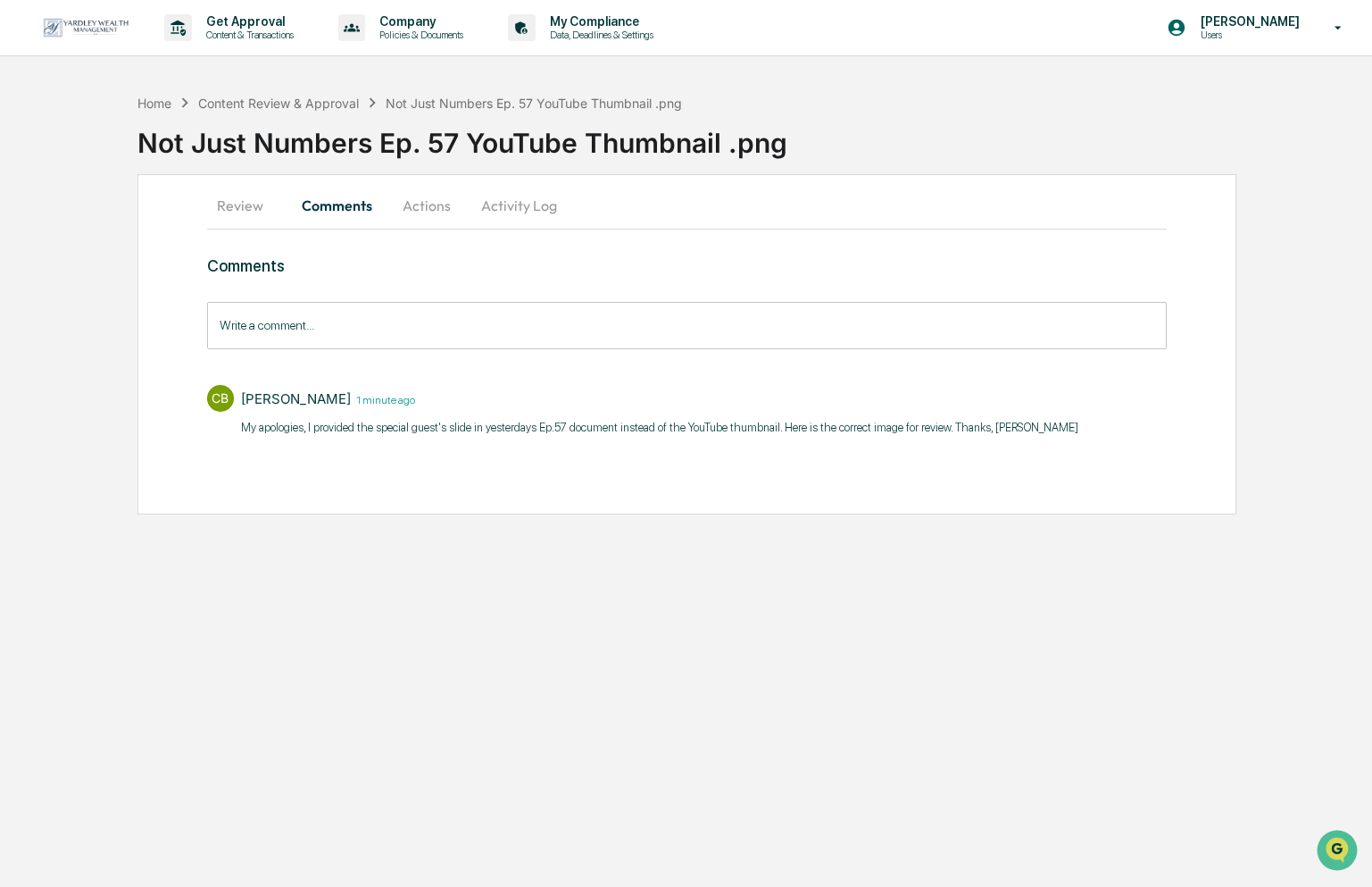
click at [711, 428] on p "My apologies, I provided the special guest's slide in yesterdays Ep.57 document…" at bounding box center [659, 428] width 837 height 18
click at [646, 423] on p "My apologies, I provided the special guest's slide in yesterdays Ep.57 document…" at bounding box center [659, 428] width 837 height 18
drag, startPoint x: 368, startPoint y: 418, endPoint x: 293, endPoint y: 409, distance: 75.5
click at [355, 416] on div "Candice Blye 1 minute ago My apologies, I provided the special guest's slide in…" at bounding box center [659, 413] width 837 height 57
drag, startPoint x: 290, startPoint y: 407, endPoint x: 291, endPoint y: 399, distance: 8.1
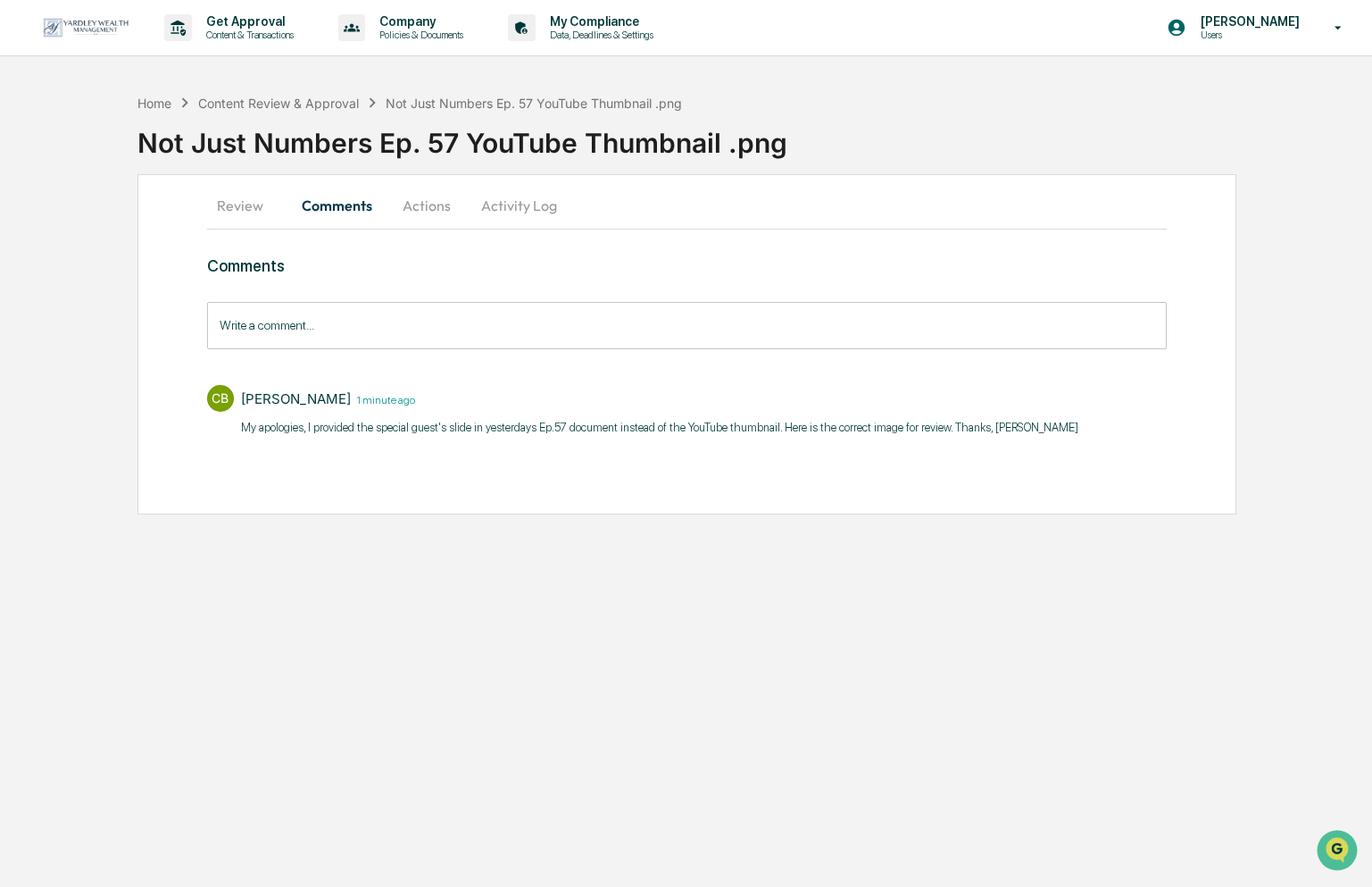
click at [291, 402] on div "Candice Blye 1 minute ago" at bounding box center [659, 399] width 837 height 28
drag, startPoint x: 290, startPoint y: 396, endPoint x: 292, endPoint y: 405, distance: 9.2
click at [290, 399] on div "[PERSON_NAME]" at bounding box center [296, 399] width 110 height 17
drag, startPoint x: 293, startPoint y: 418, endPoint x: 313, endPoint y: 424, distance: 20.9
click at [297, 419] on p "My apologies, I provided the special guest's slide in yesterdays Ep.57 document…" at bounding box center [659, 428] width 837 height 18
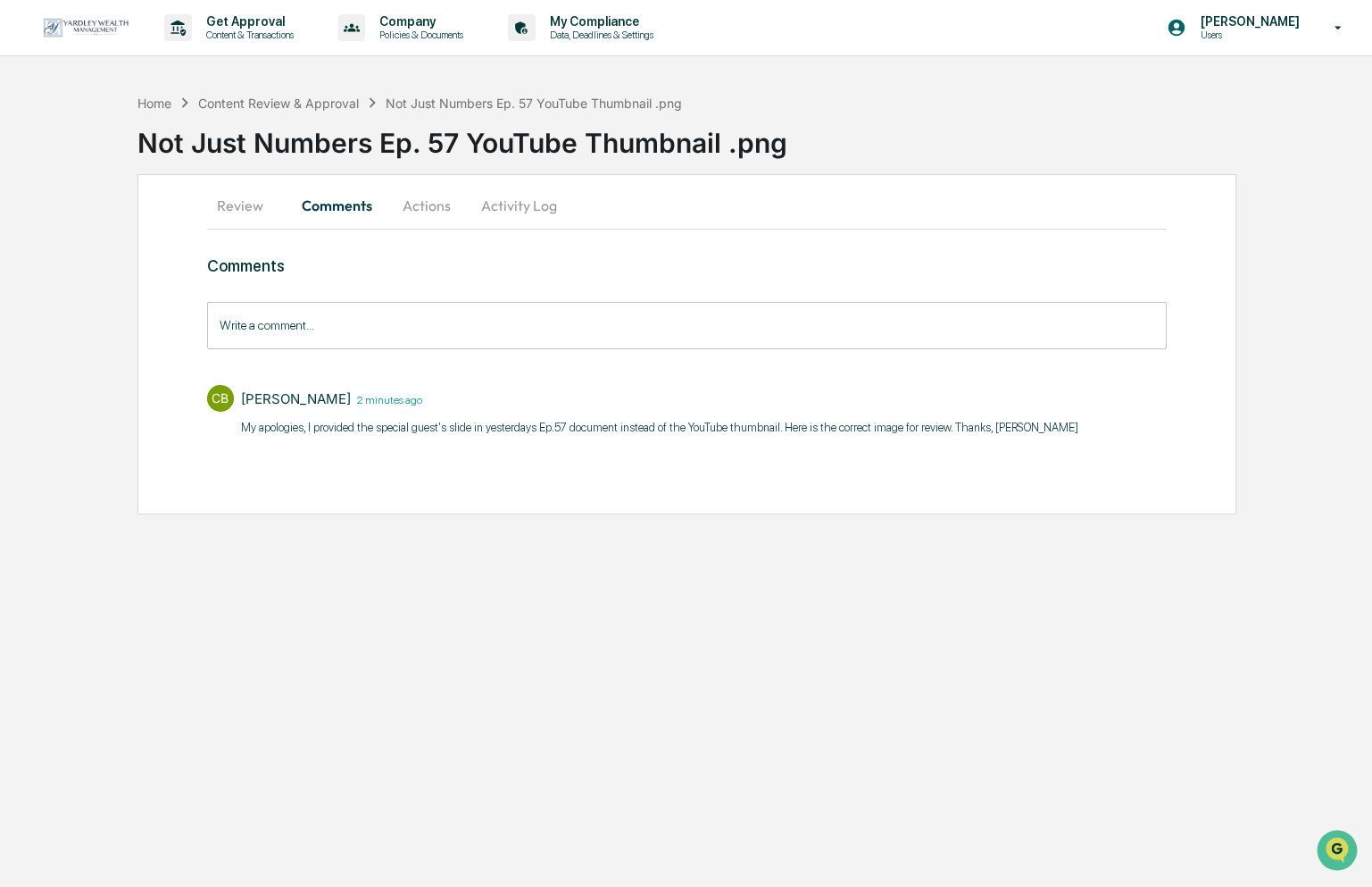
click at [327, 427] on p "My apologies, I provided the special guest's slide in yesterdays Ep.57 document…" at bounding box center [659, 428] width 837 height 18
